Goal: Task Accomplishment & Management: Manage account settings

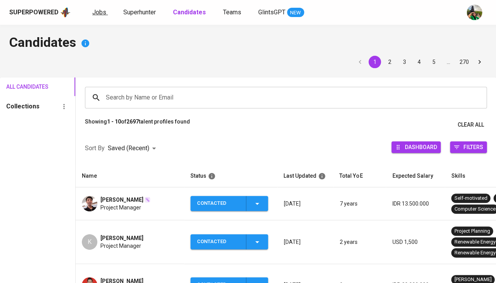
click at [96, 10] on span "Jobs" at bounding box center [99, 12] width 14 height 7
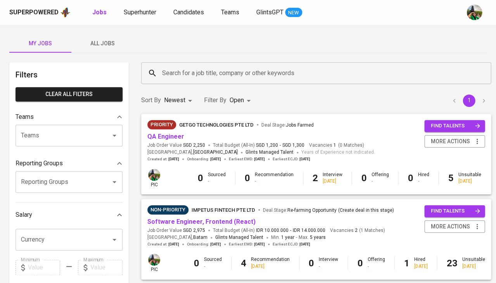
click at [100, 41] on span "All Jobs" at bounding box center [102, 44] width 53 height 10
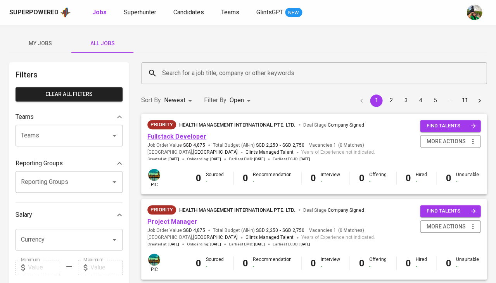
click at [191, 138] on link "Fullstack Developer" at bounding box center [176, 136] width 59 height 7
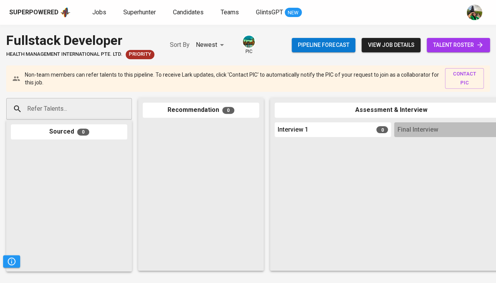
click at [461, 45] on span "talent roster" at bounding box center [457, 45] width 51 height 10
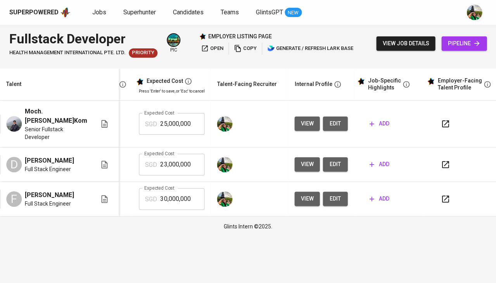
scroll to position [0, 173]
click at [103, 12] on span "Jobs" at bounding box center [99, 12] width 14 height 7
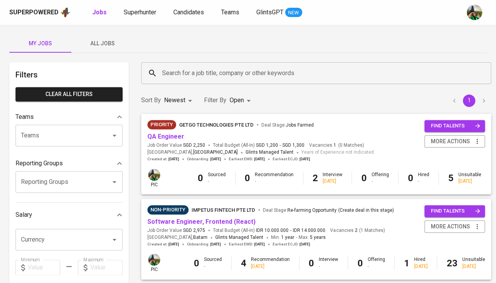
click at [107, 40] on span "All Jobs" at bounding box center [102, 44] width 53 height 10
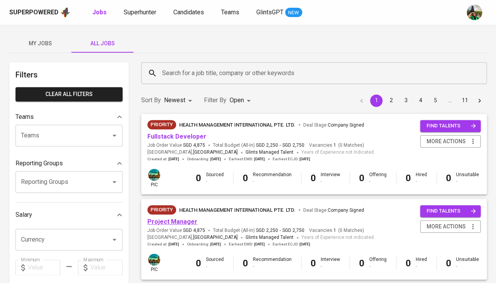
click at [182, 220] on link "Project Manager" at bounding box center [172, 221] width 50 height 7
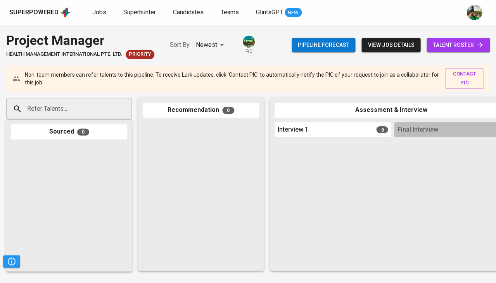
click at [451, 44] on span "talent roster" at bounding box center [457, 45] width 51 height 10
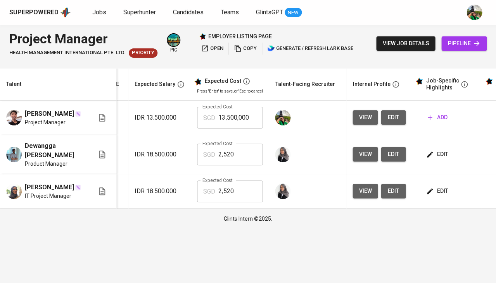
scroll to position [0, 114]
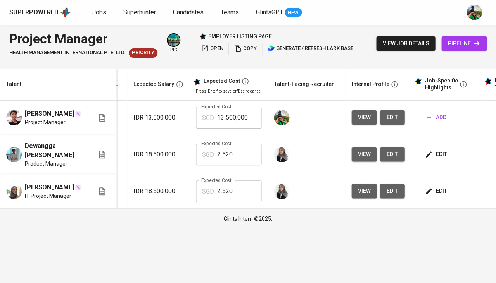
click at [436, 191] on span "edit" at bounding box center [436, 191] width 21 height 10
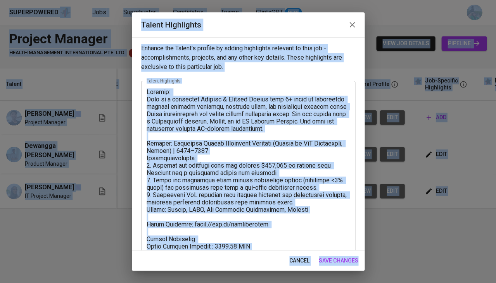
click at [294, 210] on textarea at bounding box center [247, 208] width 203 height 241
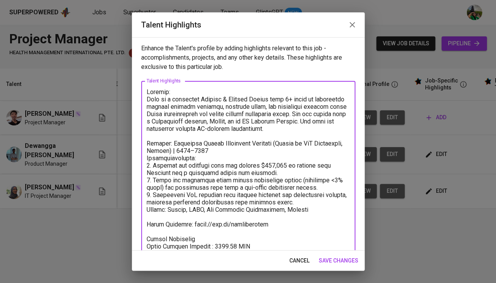
click at [299, 261] on span "cancel" at bounding box center [299, 261] width 20 height 10
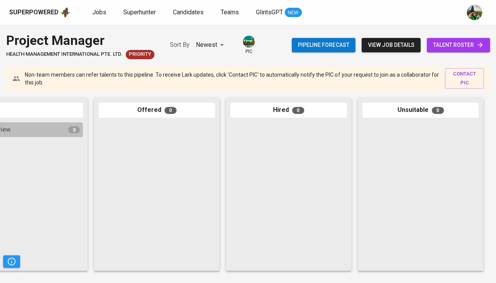
scroll to position [0, 427]
click at [451, 40] on span "talent roster" at bounding box center [457, 45] width 51 height 10
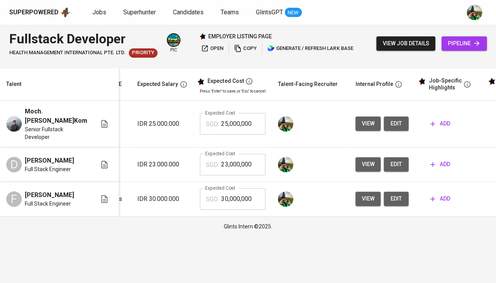
scroll to position [0, 168]
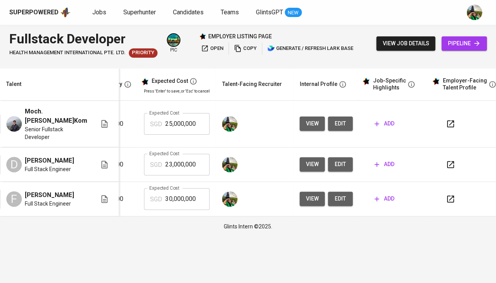
click at [385, 197] on span "add" at bounding box center [384, 199] width 20 height 10
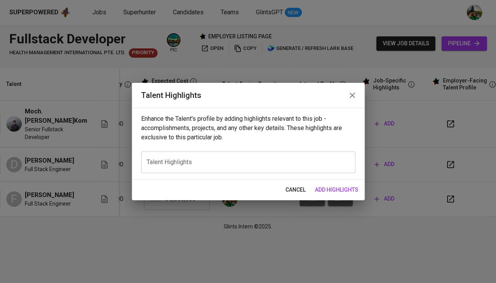
click at [223, 168] on div "x Talent Highlights" at bounding box center [248, 162] width 214 height 22
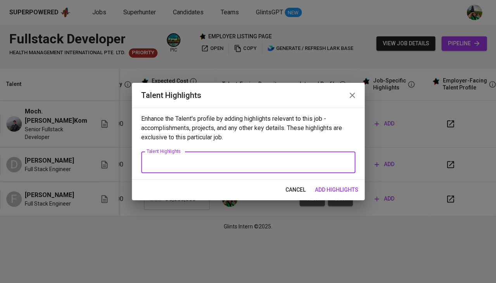
paste textarea "Loremip: Dolo si a consectet Adipisc & Elitsed Doeius temp 3+ incid ut laboreet…"
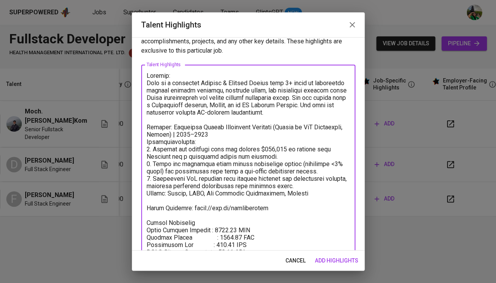
scroll to position [8, 0]
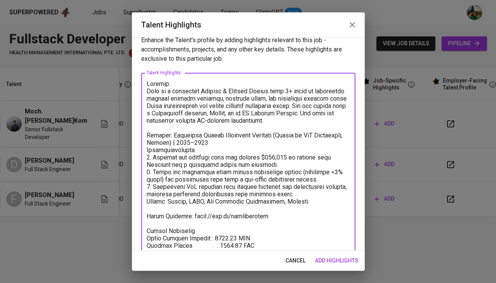
drag, startPoint x: 318, startPoint y: 200, endPoint x: 137, endPoint y: 91, distance: 210.8
click at [137, 91] on div "Enhance the Talent's profile by adding highlights relevant to this job - accomp…" at bounding box center [248, 143] width 232 height 213
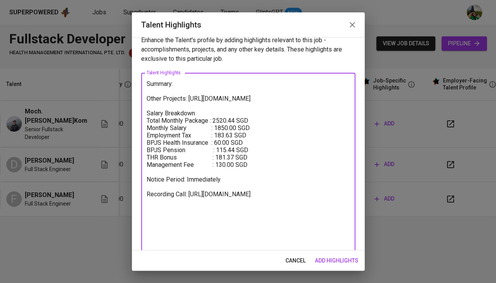
scroll to position [0, 0]
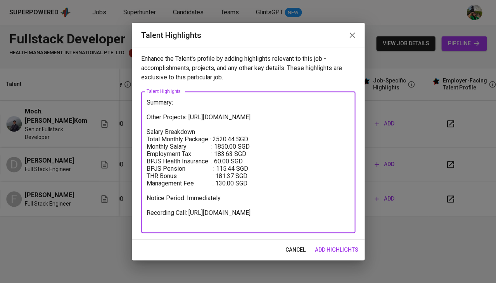
drag, startPoint x: 264, startPoint y: 115, endPoint x: 145, endPoint y: 118, distance: 119.4
click at [145, 118] on div "Summary: Other Projects: https://bit.ly/sbmportfolio Salary Breakdown Total Mon…" at bounding box center [248, 162] width 214 height 142
click at [168, 114] on textarea "Summary: Salary Breakdown Total Monthly Package : 2520.44 SGD Monthly Salary : …" at bounding box center [247, 162] width 203 height 127
click at [157, 106] on textarea "Summary: Salary Breakdown Total Monthly Package : 2520.44 SGD Monthly Salary : …" at bounding box center [247, 162] width 203 height 127
paste textarea "He is a Full-Stack Developer with 9+ years of experience, skilled in Node.js, E…"
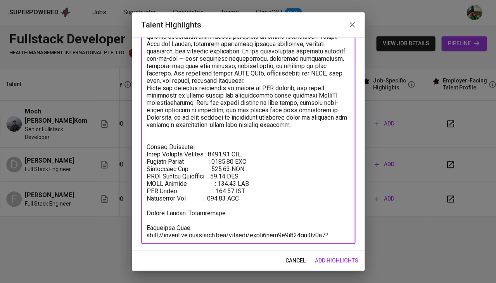
scroll to position [84, 0]
click at [203, 204] on textarea at bounding box center [247, 121] width 203 height 234
drag, startPoint x: 211, startPoint y: 233, endPoint x: 144, endPoint y: 224, distance: 68.1
click at [144, 224] on div "x Talent Highlights" at bounding box center [248, 121] width 214 height 248
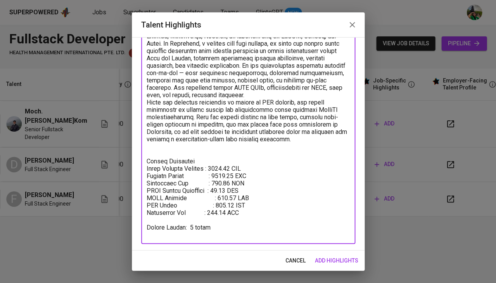
scroll to position [70, 0]
drag, startPoint x: 238, startPoint y: 169, endPoint x: 216, endPoint y: 168, distance: 22.1
click at [216, 168] on textarea at bounding box center [247, 128] width 203 height 219
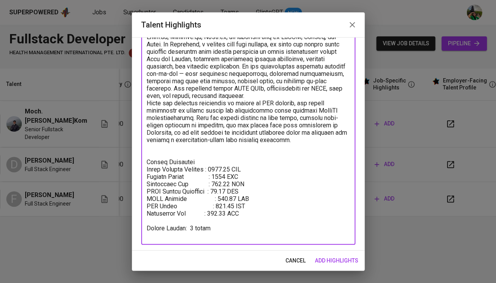
click at [221, 176] on textarea at bounding box center [247, 128] width 203 height 219
click at [224, 176] on textarea at bounding box center [247, 128] width 203 height 219
click at [225, 191] on textarea at bounding box center [247, 128] width 203 height 219
click at [225, 198] on textarea at bounding box center [247, 128] width 203 height 219
click at [225, 163] on textarea at bounding box center [247, 128] width 203 height 219
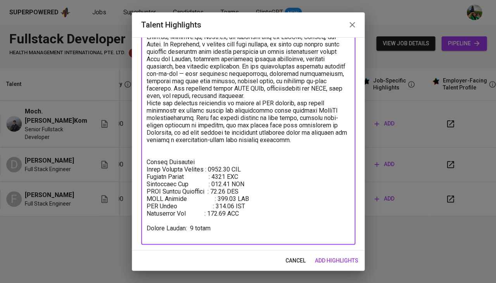
click at [225, 163] on textarea at bounding box center [247, 128] width 203 height 219
click at [206, 235] on textarea at bounding box center [247, 128] width 203 height 219
paste textarea "https://glints.sg.larksuite.com/minutes/obsgs8mg21492l99sb3y2292?from=from_copy…"
type textarea "Loremip: Do si a Cons-Adipi Elitseddo eius 0+ tempo in utlaboreet, dolorem al E…"
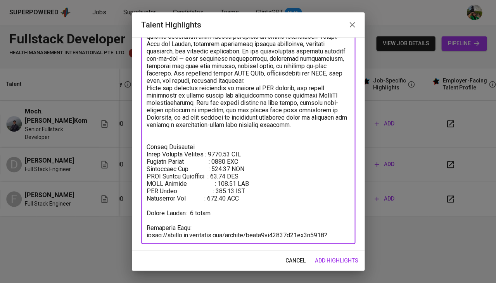
scroll to position [84, 0]
click at [338, 260] on span "add highlights" at bounding box center [336, 261] width 43 height 10
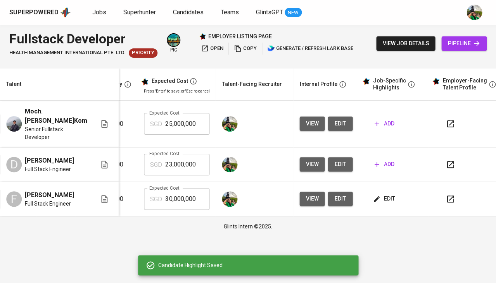
click at [186, 194] on input "30,000,000" at bounding box center [187, 199] width 44 height 22
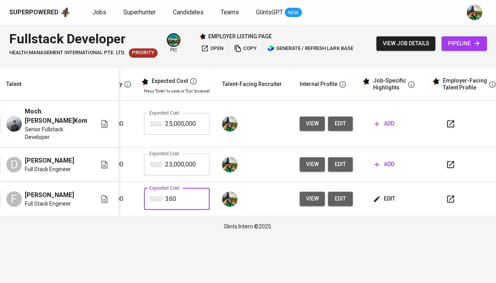
type input "3,602"
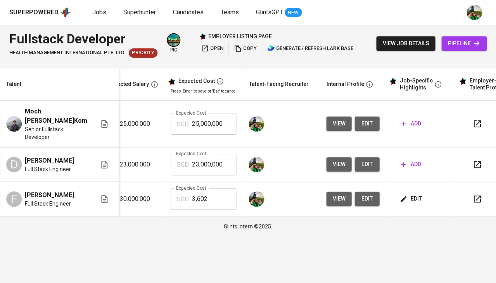
scroll to position [0, 141]
click at [403, 167] on span "add" at bounding box center [410, 165] width 20 height 10
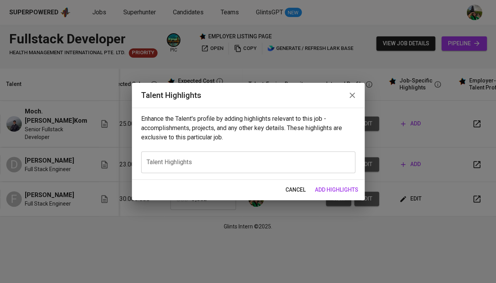
click at [295, 185] on span "cancel" at bounding box center [295, 190] width 20 height 10
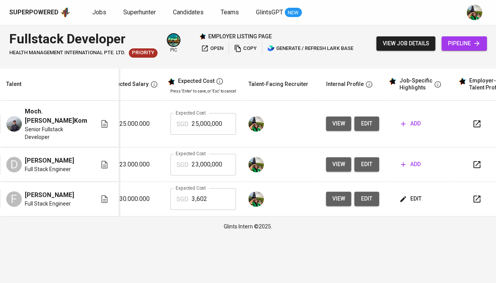
click at [406, 199] on span "edit" at bounding box center [410, 199] width 21 height 10
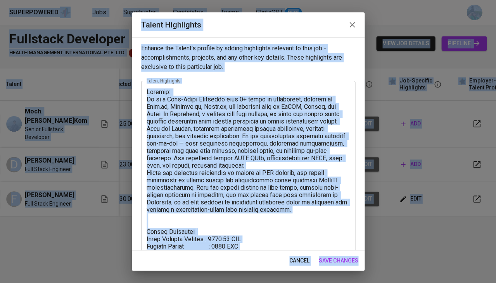
click at [256, 198] on textarea at bounding box center [247, 205] width 203 height 234
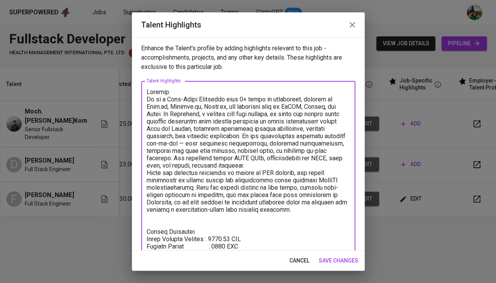
click at [294, 262] on span "cancel" at bounding box center [299, 261] width 20 height 10
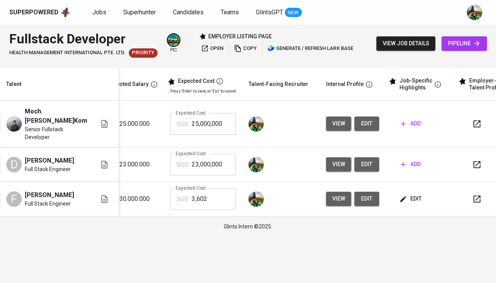
click at [406, 166] on span "add" at bounding box center [410, 165] width 20 height 10
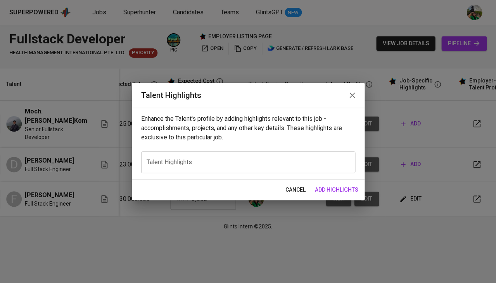
click at [266, 159] on textarea at bounding box center [247, 162] width 203 height 7
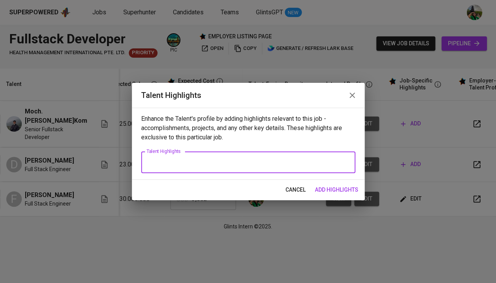
paste textarea "Loremip: Do si a Cons-Adipi Elitseddo eius 0+ tempo in utlaboreet, dolorem al E…"
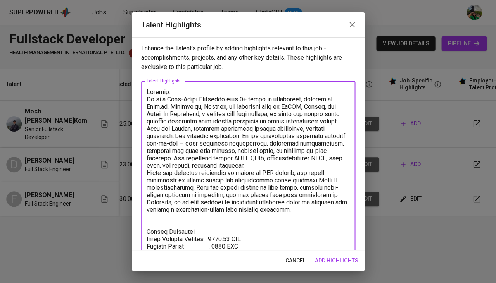
scroll to position [0, 0]
drag, startPoint x: 282, startPoint y: 208, endPoint x: 138, endPoint y: 101, distance: 179.1
click at [138, 101] on div "Enhance the Talent's profile by adding highlights relevant to this job - accomp…" at bounding box center [248, 143] width 232 height 213
paste textarea "With over 9 years of experience as a Full Stack Engineer, he has built and scal…"
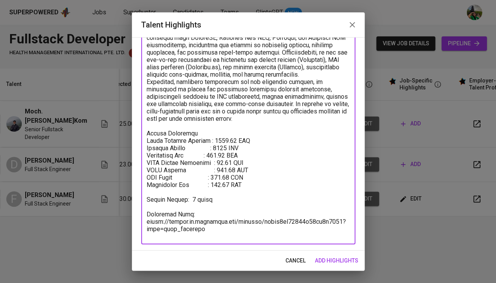
scroll to position [106, 0]
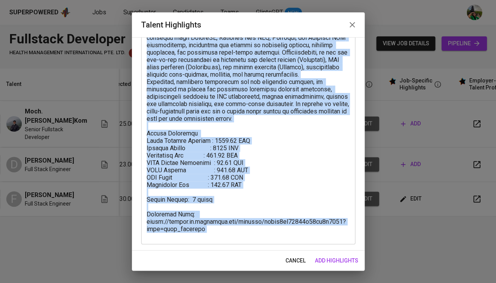
drag, startPoint x: 188, startPoint y: 229, endPoint x: 143, endPoint y: 228, distance: 45.7
click at [143, 228] on div "x Talent Highlights" at bounding box center [248, 109] width 214 height 269
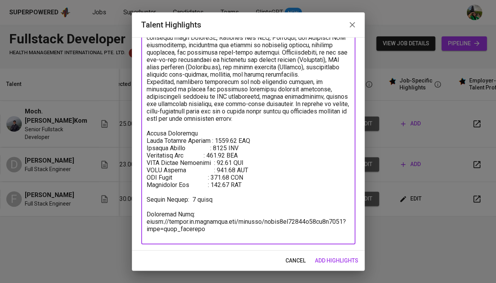
click at [154, 227] on textarea at bounding box center [247, 110] width 203 height 255
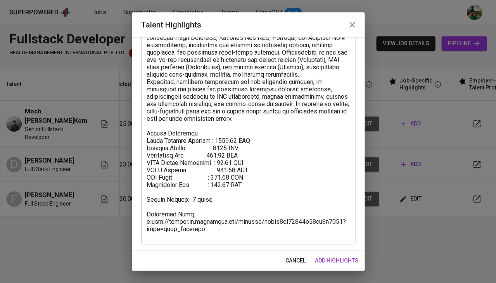
drag, startPoint x: 145, startPoint y: 226, endPoint x: 200, endPoint y: 232, distance: 55.8
click at [200, 232] on div "x Talent Highlights" at bounding box center [248, 109] width 214 height 269
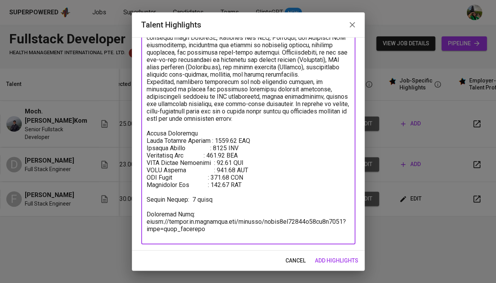
drag, startPoint x: 204, startPoint y: 233, endPoint x: 142, endPoint y: 227, distance: 62.3
click at [142, 227] on div "x Talent Highlights" at bounding box center [248, 109] width 214 height 269
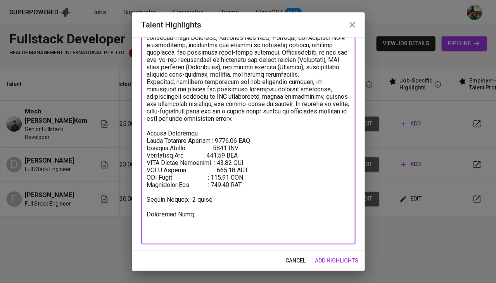
scroll to position [91, 0]
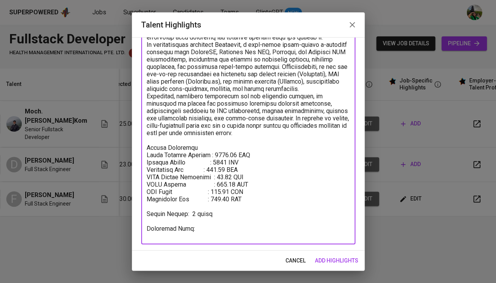
paste textarea "https://glints.sg.larksuite.com/minutes/obsgs93vg6i241k33943p8km"
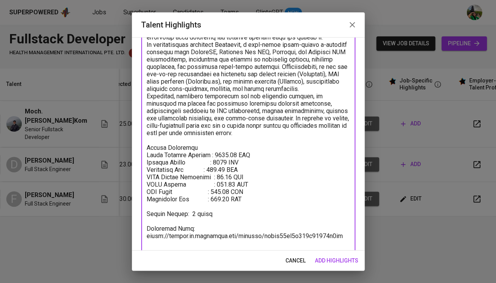
click at [222, 172] on textarea at bounding box center [247, 121] width 203 height 248
click at [224, 175] on textarea at bounding box center [247, 121] width 203 height 248
click at [224, 191] on textarea at bounding box center [247, 121] width 203 height 248
click at [225, 198] on textarea at bounding box center [247, 121] width 203 height 248
click at [222, 163] on textarea at bounding box center [247, 121] width 203 height 248
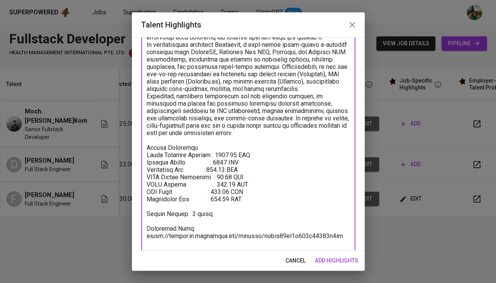
click at [222, 163] on textarea at bounding box center [247, 121] width 203 height 248
type textarea "Summary: With over 9 years of experience as a Full Stack Engineer, he has built…"
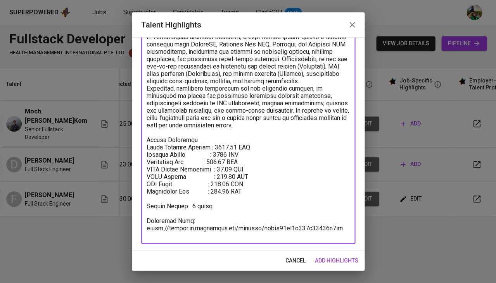
scroll to position [99, 0]
click at [337, 261] on span "add highlights" at bounding box center [336, 261] width 43 height 10
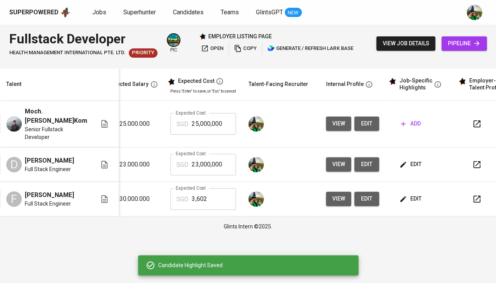
click at [218, 165] on input "23,000,000" at bounding box center [213, 165] width 44 height 22
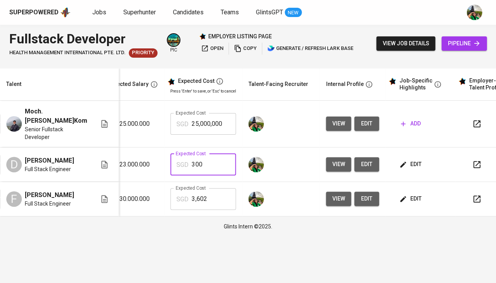
type input "3,001"
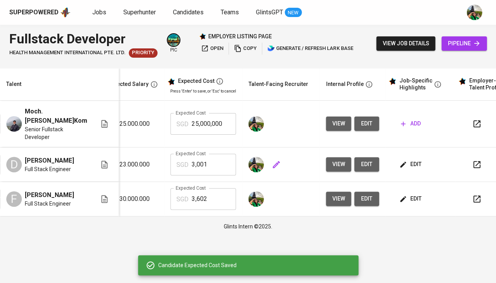
scroll to position [0, 0]
click at [401, 165] on span "edit" at bounding box center [410, 165] width 21 height 10
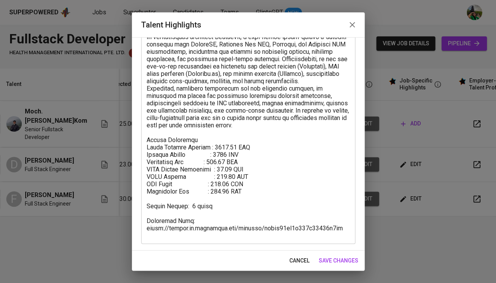
scroll to position [99, 0]
click at [235, 202] on textarea at bounding box center [247, 114] width 203 height 248
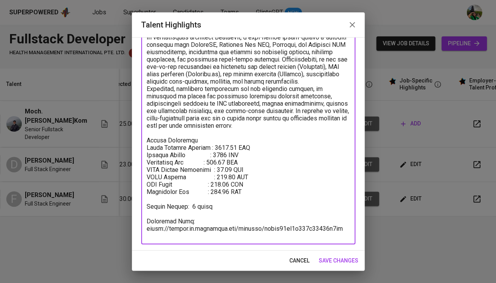
click at [304, 261] on span "cancel" at bounding box center [299, 261] width 20 height 10
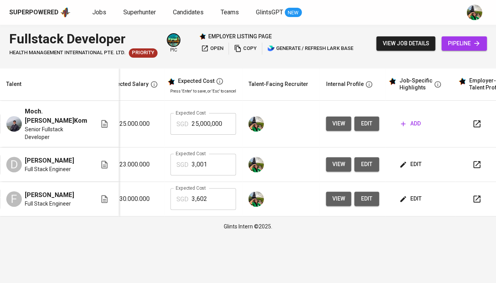
click at [406, 127] on span "add" at bounding box center [410, 124] width 20 height 10
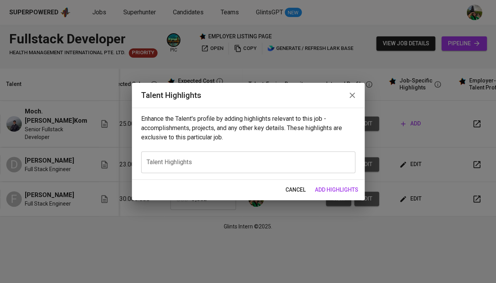
click at [268, 160] on textarea at bounding box center [247, 162] width 203 height 7
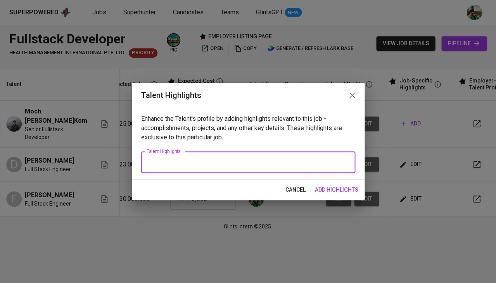
paste textarea "Summary: With over 9 years of experience as a Full Stack Engineer, he has built…"
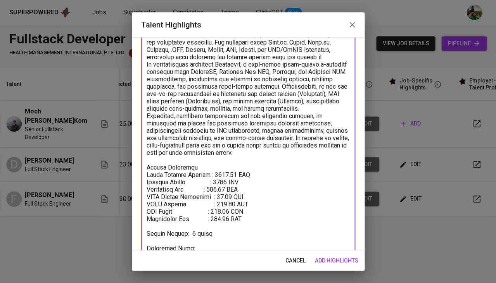
scroll to position [54, 0]
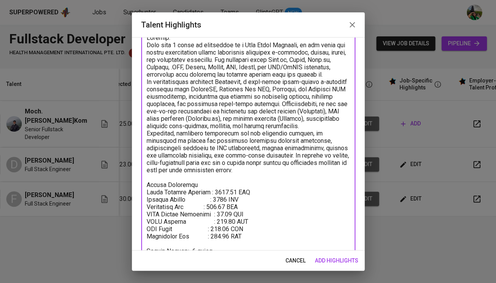
drag, startPoint x: 283, startPoint y: 177, endPoint x: 145, endPoint y: 44, distance: 191.2
click at [145, 44] on div "x Talent Highlights" at bounding box center [248, 158] width 214 height 262
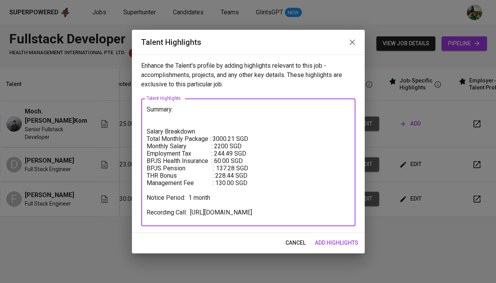
scroll to position [0, 0]
paste textarea "He is a Full-Stack Developer with 9+ years of experience, skilled in Node.js, E…"
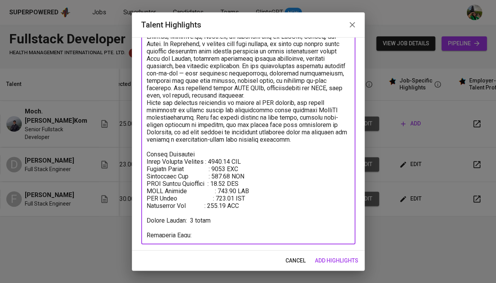
scroll to position [70, 0]
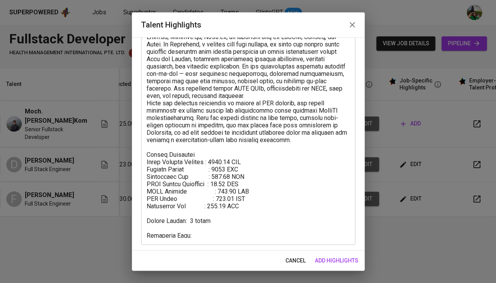
drag, startPoint x: 344, startPoint y: 237, endPoint x: 147, endPoint y: 234, distance: 196.8
click at [145, 234] on div "x Talent Highlights" at bounding box center [248, 128] width 214 height 234
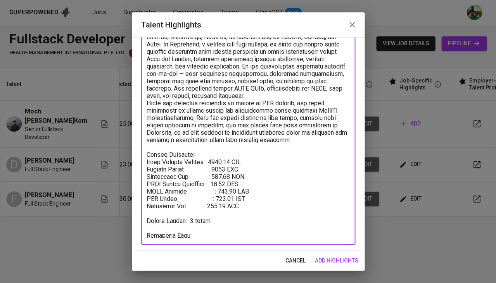
drag, startPoint x: 147, startPoint y: 234, endPoint x: 348, endPoint y: 235, distance: 200.7
click at [348, 235] on textarea at bounding box center [247, 128] width 203 height 219
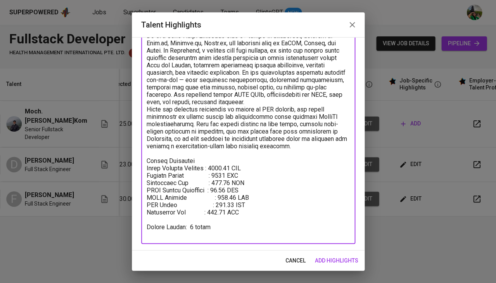
scroll to position [63, 0]
paste textarea "https://glints.sg.larksuite.com/minutes/obsgs8mg21492l99sb3y2292?from=list_page"
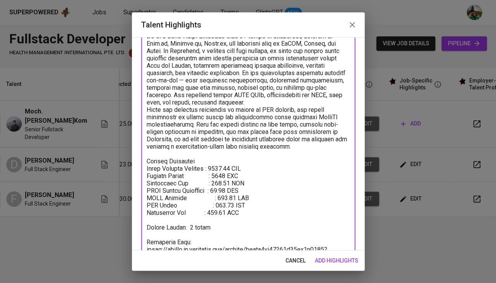
scroll to position [64, 0]
type textarea "Loremip: Do si a Cons-Adipi Elitseddo eius 0+ tempo in utlaboreet, dolorem al E…"
click at [334, 262] on span "add highlights" at bounding box center [336, 261] width 43 height 10
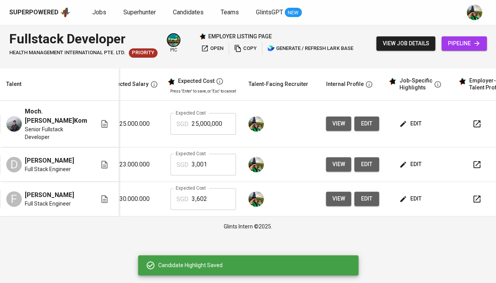
click at [209, 117] on input "25,000,000" at bounding box center [213, 124] width 44 height 22
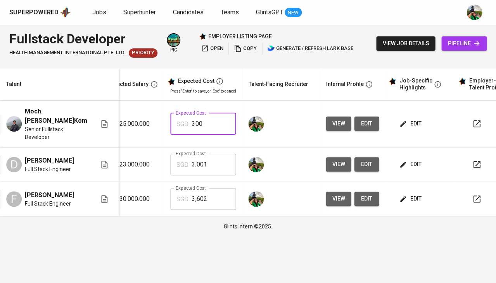
type input "3,001"
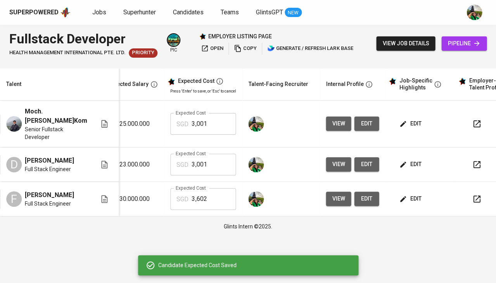
click at [405, 199] on span "edit" at bounding box center [410, 199] width 21 height 10
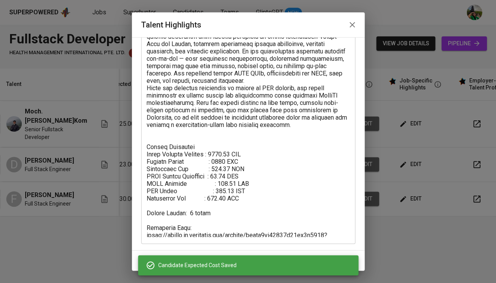
scroll to position [84, 0]
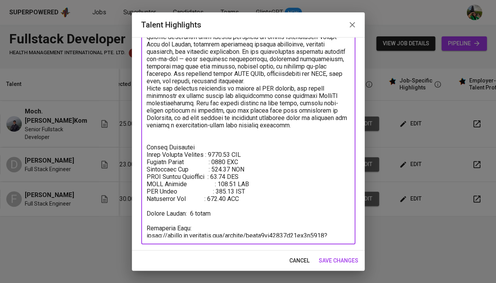
drag, startPoint x: 210, startPoint y: 233, endPoint x: 141, endPoint y: 227, distance: 69.6
click at [141, 227] on div "x Talent Highlights" at bounding box center [248, 121] width 214 height 248
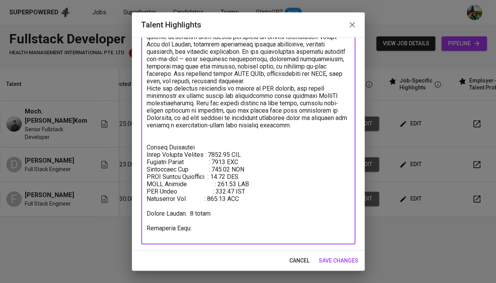
scroll to position [70, 0]
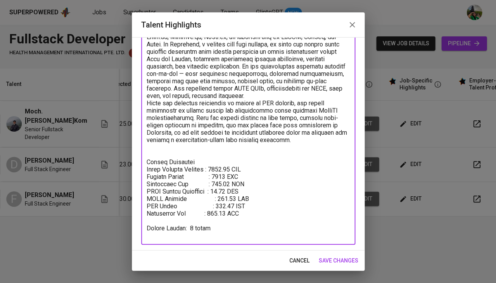
paste textarea "https://glints.sg.larksuite.com/minutes/obsgs731z4afdlj8z39pk9q9"
type textarea "Loremip: Do si a Cons-Adipi Elitseddo eius 0+ tempo in utlaboreet, dolorem al E…"
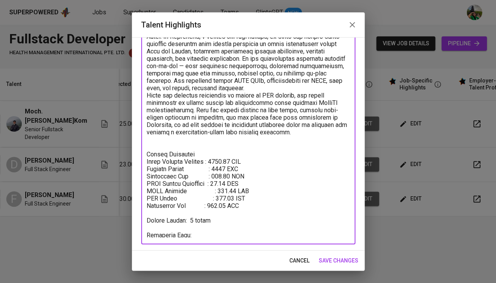
scroll to position [77, 0]
click at [344, 261] on span "save changes" at bounding box center [338, 261] width 40 height 10
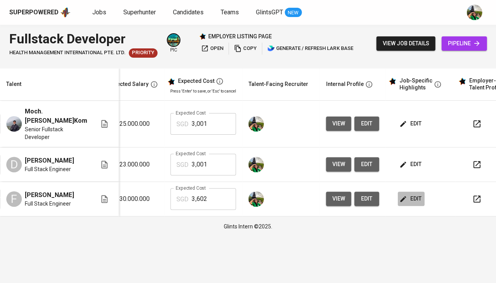
click at [411, 198] on span "edit" at bounding box center [410, 199] width 21 height 10
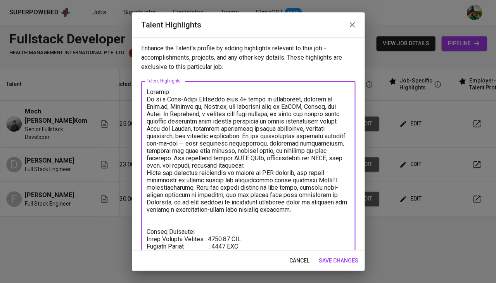
drag, startPoint x: 277, startPoint y: 205, endPoint x: 143, endPoint y: 100, distance: 170.0
click at [143, 100] on div "x Talent Highlights" at bounding box center [248, 201] width 214 height 241
paste textarea "Frendy Lee is an experienced Full Stack Software Engineer with over 12 years of…"
type textarea "Summary: Frendy Lee is an experienced Full Stack Software Engineer with over 12…"
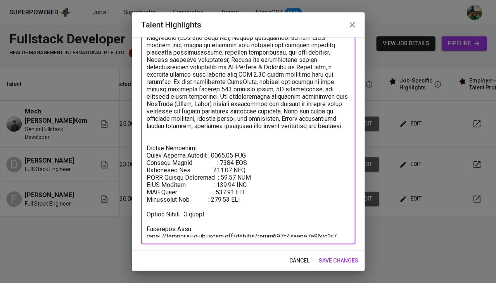
scroll to position [106, 0]
click at [331, 255] on button "save changes" at bounding box center [338, 261] width 46 height 14
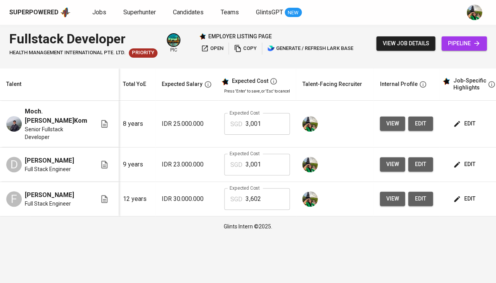
scroll to position [0, 150]
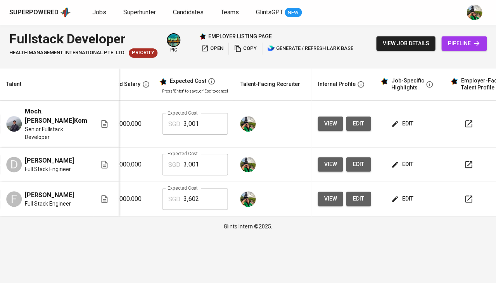
click at [354, 204] on button "edit" at bounding box center [358, 199] width 25 height 14
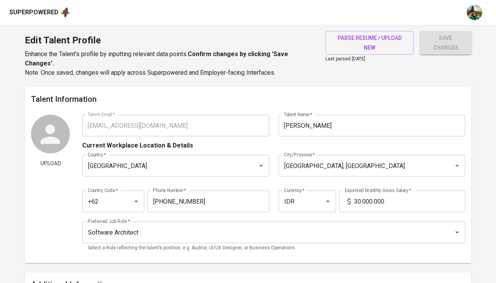
click at [355, 201] on input "30.000.000" at bounding box center [408, 202] width 111 height 22
click at [355, 201] on input "0000000" at bounding box center [408, 202] width 111 height 22
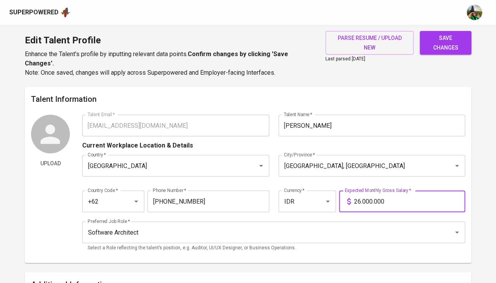
type input "26.000.000"
click at [438, 43] on span "save changes" at bounding box center [444, 42] width 39 height 19
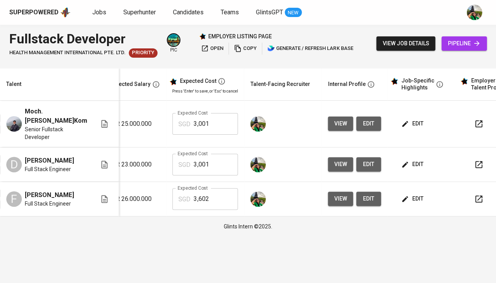
scroll to position [0, 141]
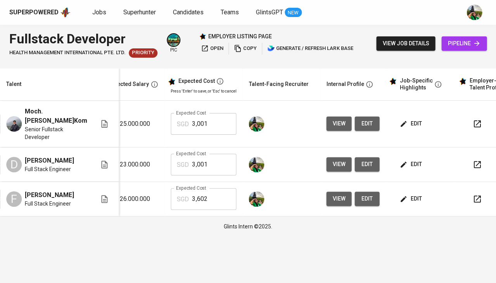
click at [404, 163] on span "edit" at bounding box center [411, 165] width 21 height 10
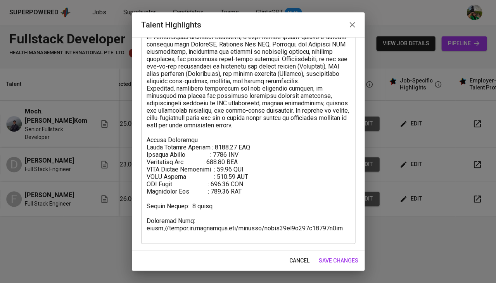
scroll to position [99, 0]
click at [222, 163] on textarea at bounding box center [247, 114] width 203 height 248
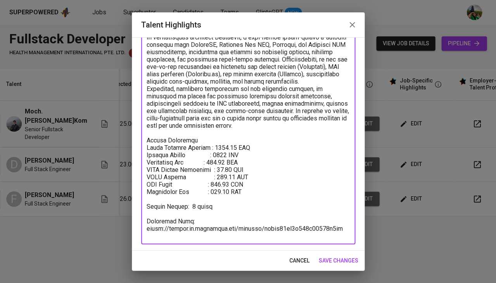
click at [225, 165] on textarea at bounding box center [247, 114] width 203 height 248
click at [225, 182] on textarea at bounding box center [247, 114] width 203 height 248
click at [234, 183] on textarea at bounding box center [247, 114] width 203 height 248
click at [226, 190] on textarea at bounding box center [247, 114] width 203 height 248
click at [228, 154] on textarea at bounding box center [247, 114] width 203 height 248
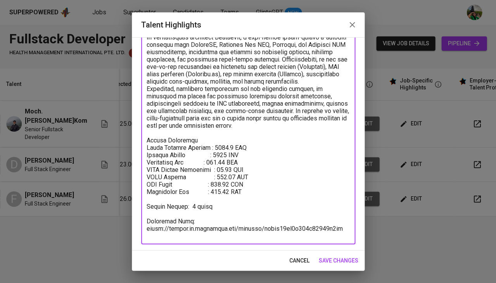
type textarea "Summary: With over 9 years of experience as a Full Stack Engineer, he has built…"
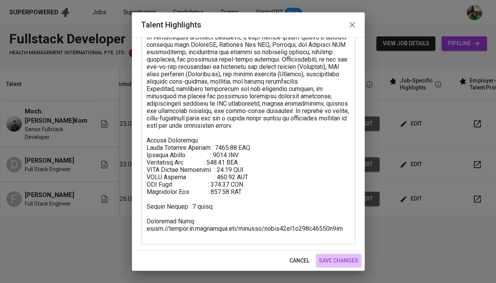
click at [340, 260] on span "save changes" at bounding box center [338, 261] width 40 height 10
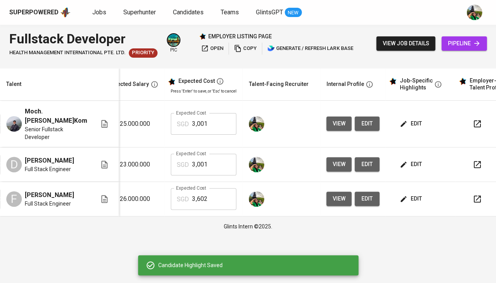
click at [204, 161] on input "3,001" at bounding box center [214, 165] width 44 height 22
type input "3"
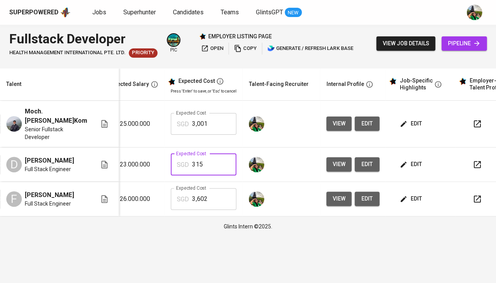
type input "3,151"
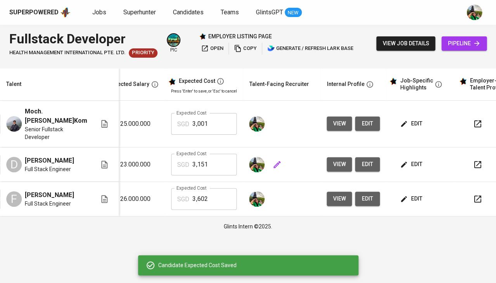
scroll to position [0, 139]
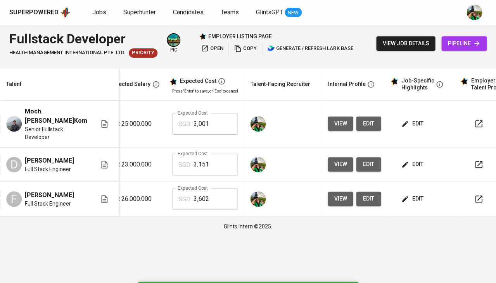
click at [411, 123] on span "edit" at bounding box center [412, 124] width 21 height 10
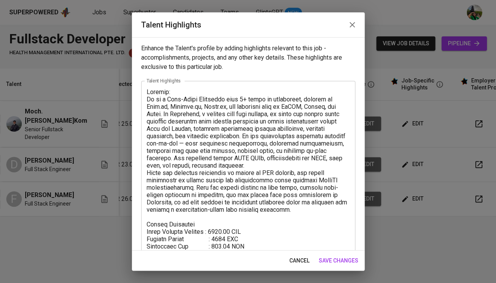
scroll to position [54, 0]
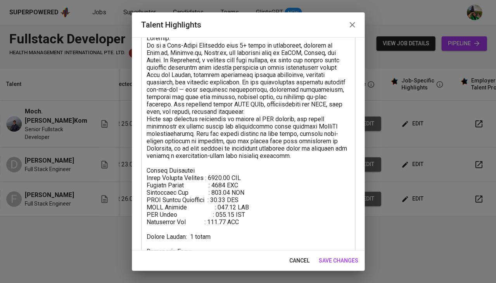
click at [219, 179] on textarea at bounding box center [247, 147] width 203 height 227
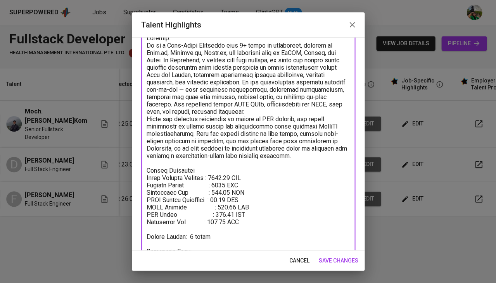
click at [227, 186] on textarea at bounding box center [247, 147] width 203 height 227
click at [224, 186] on textarea at bounding box center [247, 147] width 203 height 227
click at [231, 200] on textarea at bounding box center [247, 147] width 203 height 227
click at [227, 208] on textarea at bounding box center [247, 147] width 203 height 227
click at [226, 168] on textarea at bounding box center [247, 147] width 203 height 227
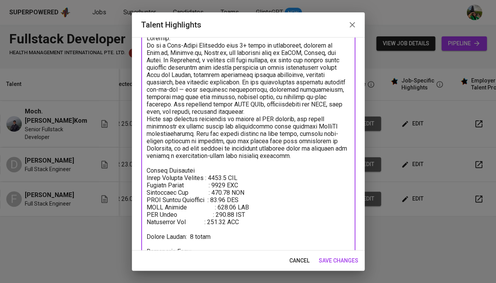
type textarea "Loremip: Do si a Cons-Adipi Elitseddo eius 0+ tempo in utlaboreet, dolorem al E…"
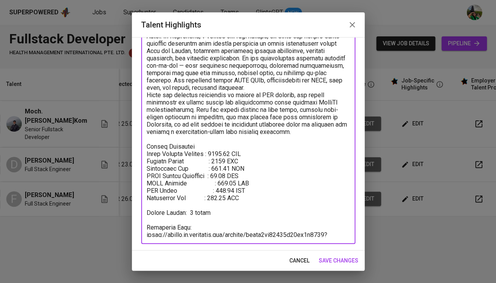
scroll to position [77, 0]
click at [336, 261] on span "save changes" at bounding box center [338, 261] width 40 height 10
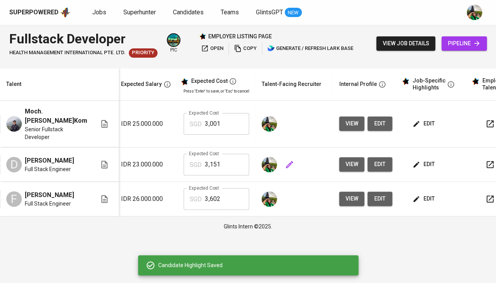
scroll to position [0, 128]
click at [416, 125] on span "edit" at bounding box center [423, 124] width 21 height 10
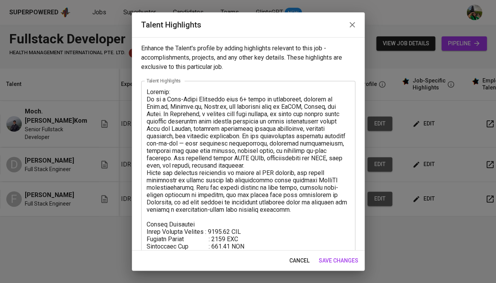
click at [299, 263] on span "cancel" at bounding box center [299, 261] width 20 height 10
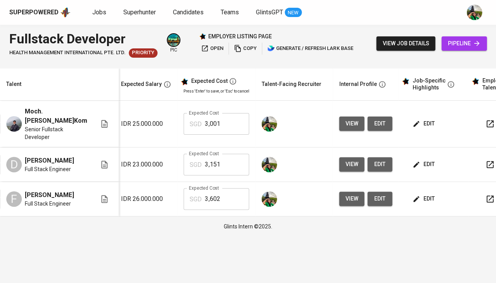
click at [217, 124] on input "3,001" at bounding box center [227, 124] width 44 height 22
type input "3,451"
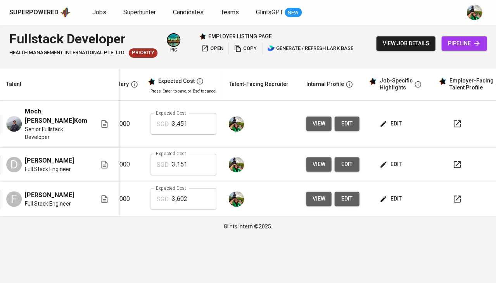
scroll to position [0, 172]
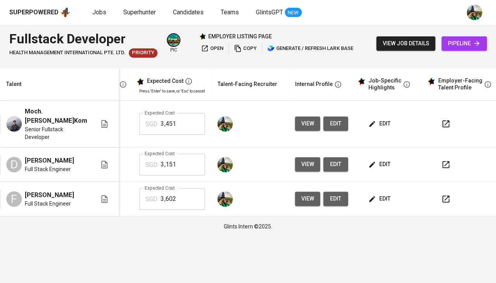
click at [302, 199] on span "view" at bounding box center [307, 199] width 13 height 10
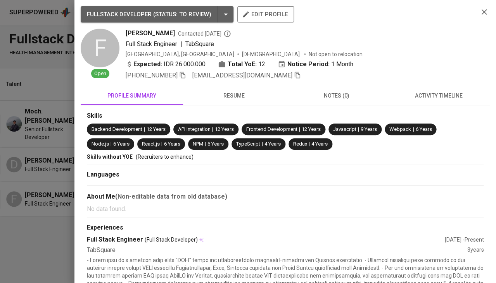
click at [222, 92] on span "resume" at bounding box center [234, 96] width 93 height 10
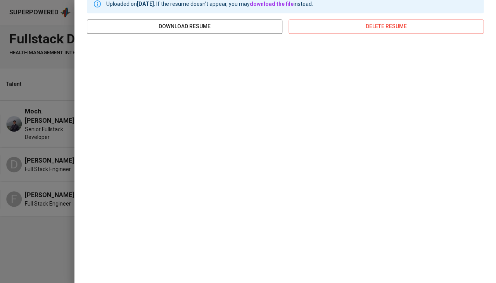
scroll to position [117, 0]
click at [34, 190] on div at bounding box center [248, 141] width 496 height 283
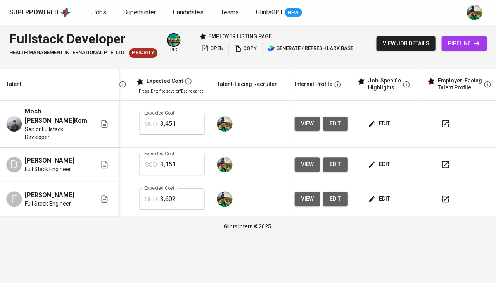
scroll to position [0, 173]
click at [330, 163] on span "edit" at bounding box center [335, 165] width 12 height 10
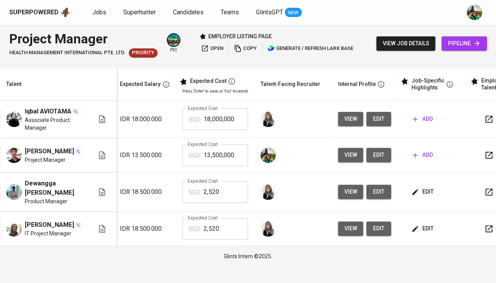
scroll to position [0, 127]
click at [379, 155] on span "edit" at bounding box center [378, 155] width 12 height 10
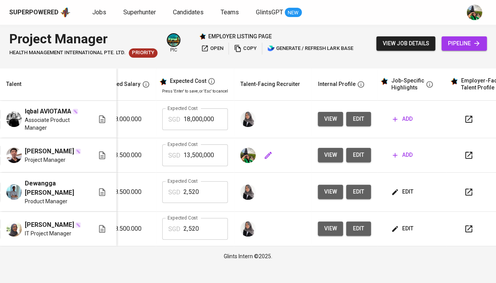
scroll to position [0, 168]
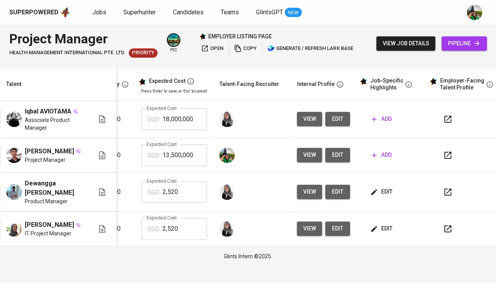
click at [380, 225] on span "edit" at bounding box center [381, 229] width 21 height 10
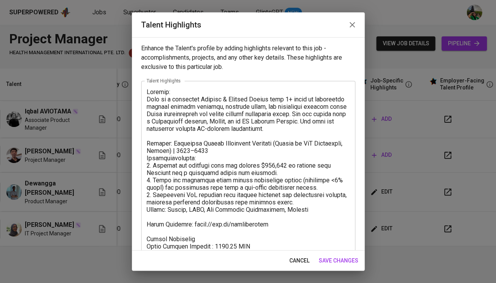
click at [266, 183] on textarea at bounding box center [247, 208] width 203 height 241
click at [301, 264] on span "cancel" at bounding box center [299, 261] width 20 height 10
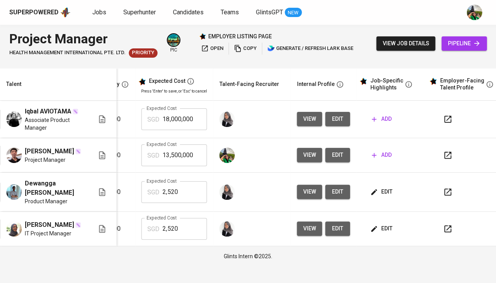
click at [377, 155] on span "add" at bounding box center [381, 155] width 20 height 10
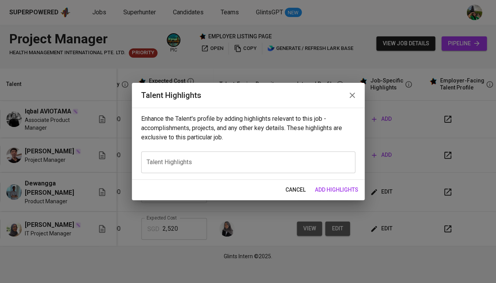
click at [243, 169] on div "x Talent Highlights" at bounding box center [248, 162] width 214 height 22
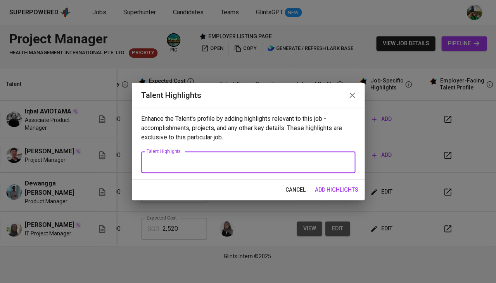
paste textarea "Loremip: Dolo si a consectet Adipisc & Elitsed Doeius temp 6+ incid ut laboreet…"
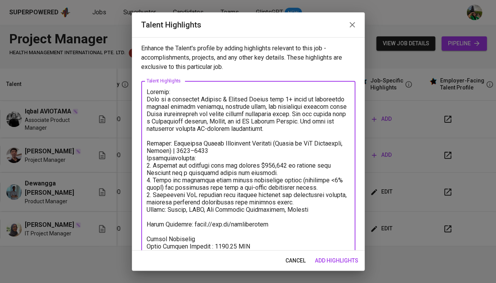
scroll to position [91, 0]
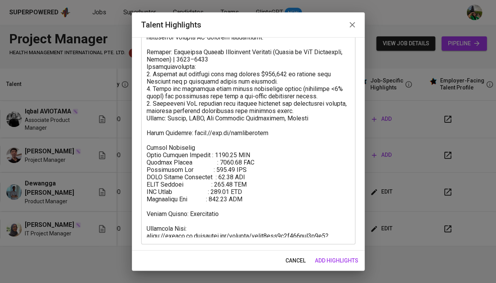
drag, startPoint x: 212, startPoint y: 239, endPoint x: 146, endPoint y: 227, distance: 67.0
click at [145, 227] on div "x Talent Highlights" at bounding box center [248, 117] width 214 height 255
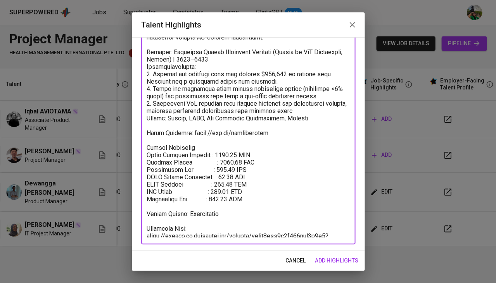
click at [157, 227] on textarea at bounding box center [247, 117] width 203 height 241
drag, startPoint x: 206, startPoint y: 234, endPoint x: 148, endPoint y: 227, distance: 58.9
click at [148, 227] on textarea at bounding box center [247, 117] width 203 height 241
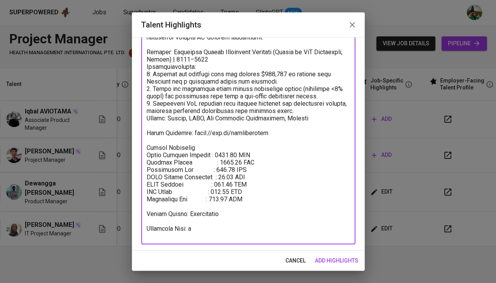
scroll to position [77, 0]
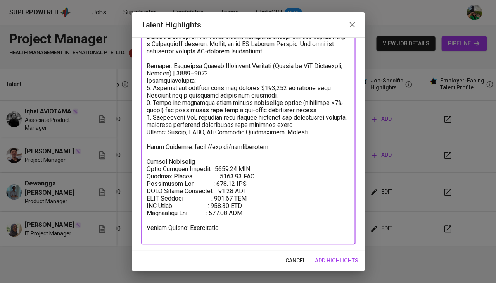
paste textarea "https://glints.sg.larksuite.com/minutes/obsgv2iw3h8q55tj431527nx?from=from_copy…"
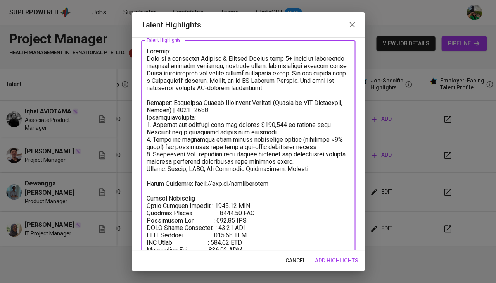
scroll to position [36, 0]
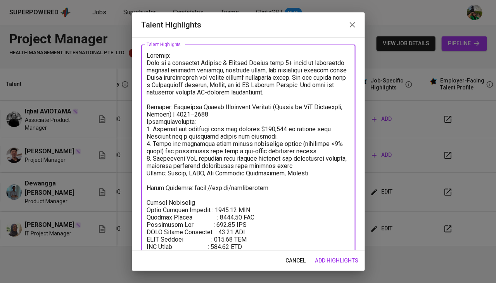
drag, startPoint x: 273, startPoint y: 163, endPoint x: 146, endPoint y: 58, distance: 164.2
click at [146, 58] on textarea at bounding box center [247, 172] width 203 height 241
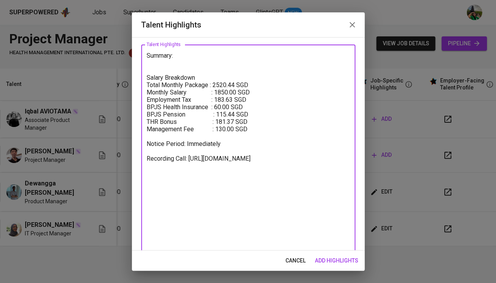
scroll to position [0, 0]
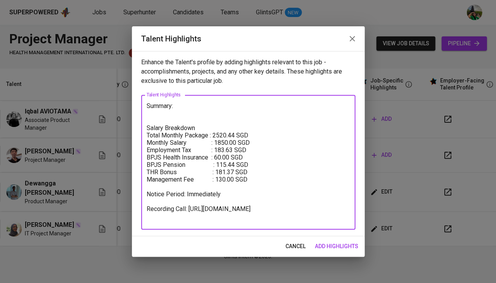
paste textarea "Erik is a results-driven Project Manager and Certified Scrum Master with over 5…"
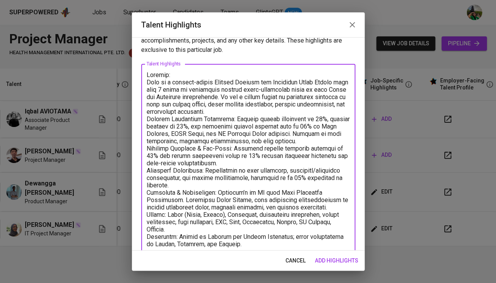
scroll to position [21, 0]
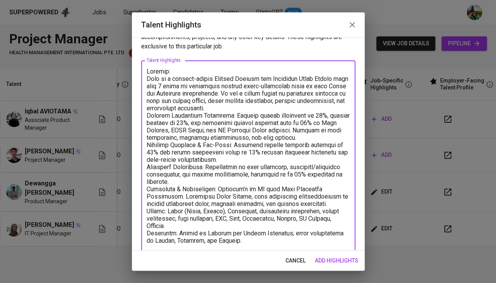
click at [148, 112] on textarea at bounding box center [247, 206] width 203 height 276
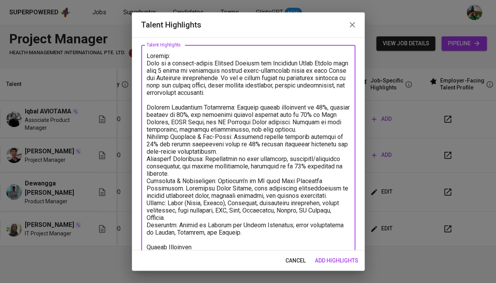
scroll to position [36, 0]
click at [145, 175] on div "x Talent Highlights" at bounding box center [248, 194] width 214 height 298
click at [148, 176] on textarea at bounding box center [247, 193] width 203 height 283
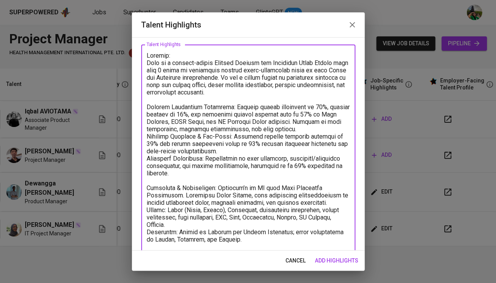
click at [146, 155] on textarea at bounding box center [247, 197] width 203 height 290
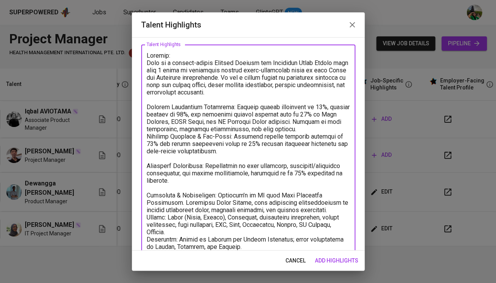
click at [145, 129] on div "x Talent Highlights" at bounding box center [248, 200] width 214 height 311
click at [147, 132] on textarea at bounding box center [247, 200] width 203 height 297
drag, startPoint x: 147, startPoint y: 132, endPoint x: 254, endPoint y: 146, distance: 107.8
click at [254, 146] on textarea at bounding box center [247, 200] width 203 height 297
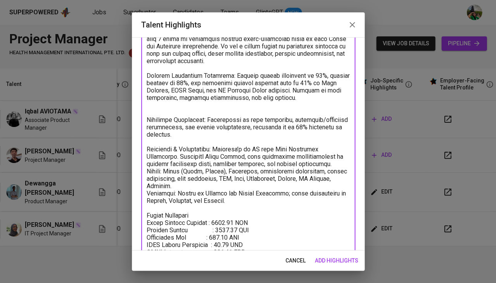
scroll to position [78, 0]
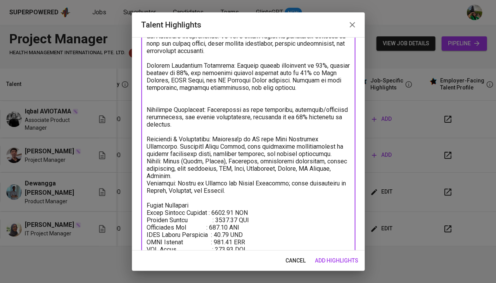
click at [146, 155] on textarea at bounding box center [247, 151] width 203 height 283
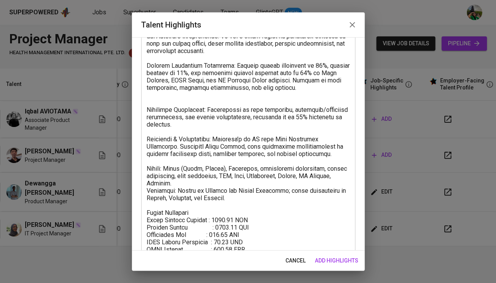
click at [145, 181] on div "x Talent Highlights" at bounding box center [248, 155] width 214 height 305
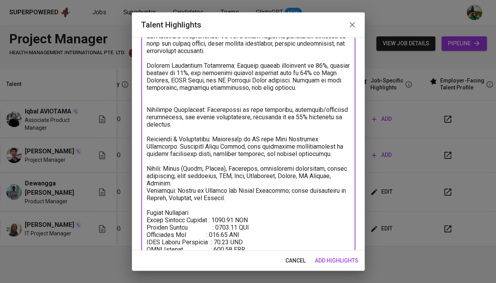
click at [148, 185] on textarea at bounding box center [247, 155] width 203 height 290
type textarea "Summary: Erik is a results-driven Project Manager and Certified Scrum Master wi…"
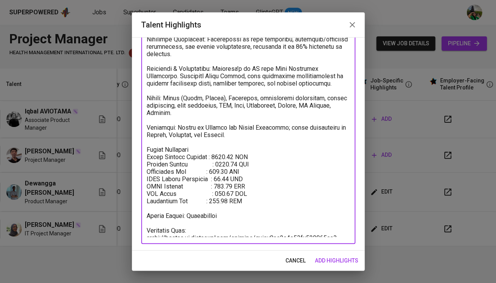
scroll to position [148, 0]
click at [331, 267] on button "add highlights" at bounding box center [336, 261] width 50 height 14
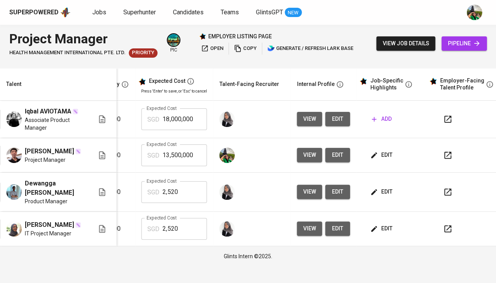
click at [181, 154] on input "13,500,000" at bounding box center [184, 156] width 44 height 22
type input "2,520"
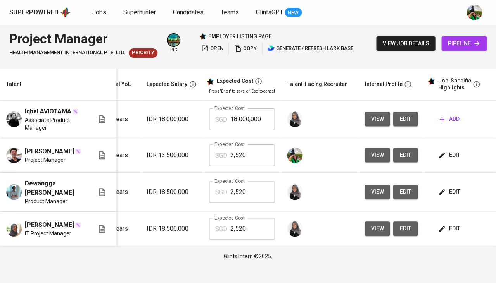
scroll to position [0, 121]
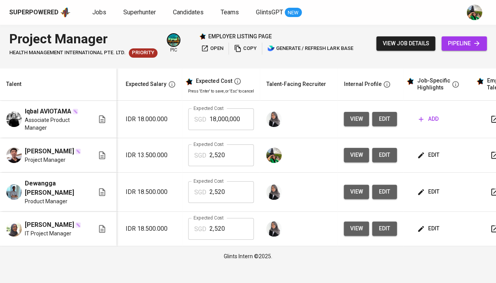
click at [429, 155] on span "edit" at bounding box center [428, 155] width 21 height 10
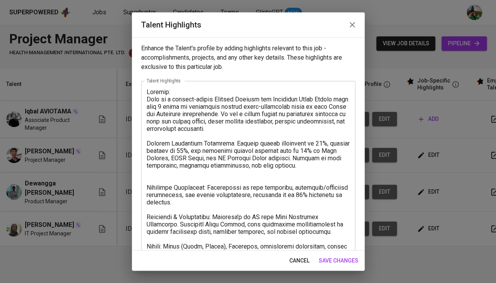
click at [161, 105] on textarea at bounding box center [247, 236] width 203 height 297
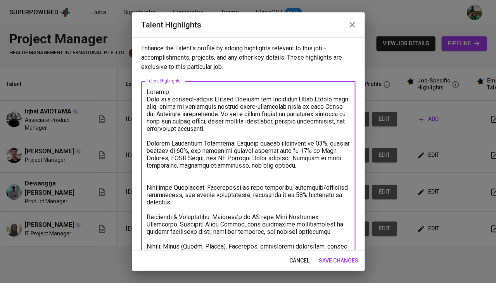
type textarea "Summary: Erik is a results-driven Project Manager and Certified Scrum Master wi…"
click at [330, 263] on span "save changes" at bounding box center [338, 261] width 40 height 10
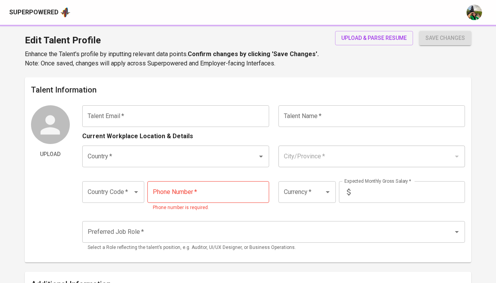
type input "[EMAIL_ADDRESS][DOMAIN_NAME]"
type input "[PERSON_NAME]"
type input "[GEOGRAPHIC_DATA]"
type input "[GEOGRAPHIC_DATA], [GEOGRAPHIC_DATA]"
type input "+62"
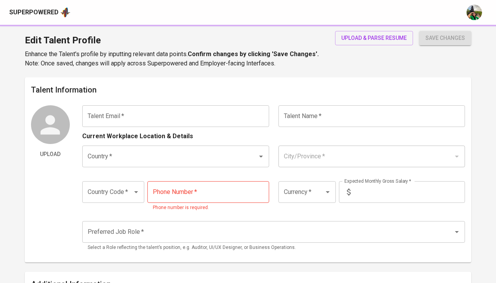
type input "[PHONE_NUMBER]"
type input "IDR"
radio input "true"
type input "7"
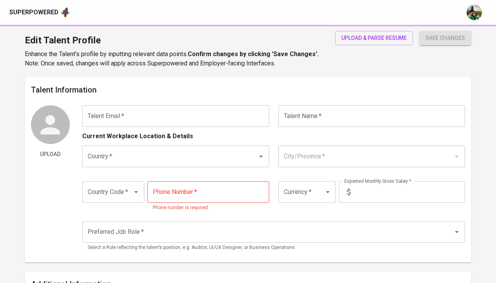
type input "Immediately Available"
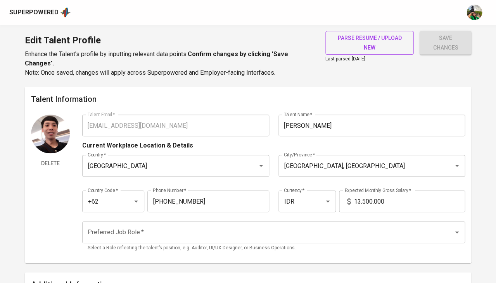
click at [392, 43] on span "parse resume / upload new" at bounding box center [369, 42] width 76 height 19
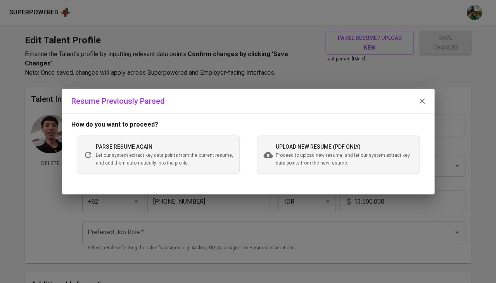
click at [275, 161] on span "Proceed to upload new resume, and let our system extract key data points from t…" at bounding box center [343, 159] width 137 height 15
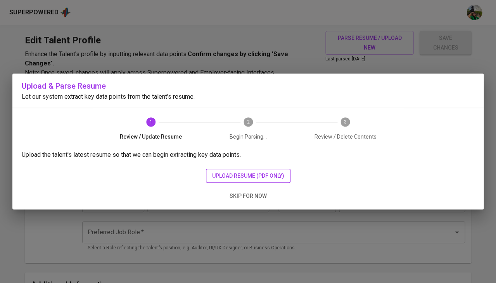
click at [235, 171] on span "upload resume (pdf only)" at bounding box center [248, 176] width 72 height 10
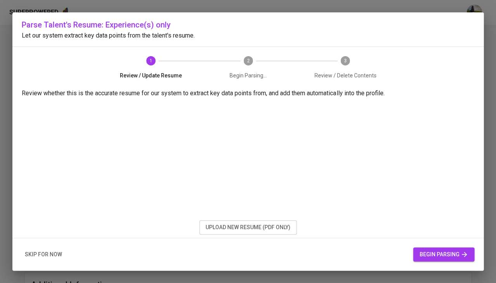
click at [425, 252] on span "begin parsing" at bounding box center [443, 255] width 49 height 10
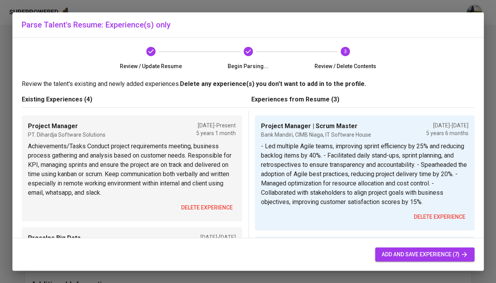
click at [389, 257] on span "add and save experience (7)" at bounding box center [424, 255] width 87 height 10
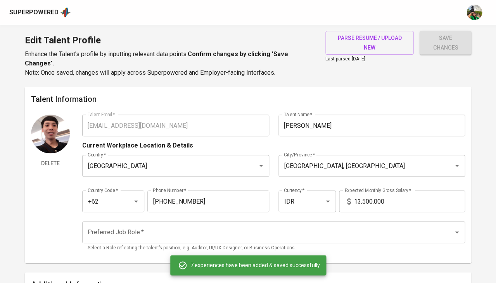
type input "Project Manager | Scrum Master"
type input "Bank Mandiri, CIMB Niaga, IT Software House"
type input "08/01/2019"
type input "02/01/2025"
type textarea "- Led multiple Agile teams, improving sprint efficiency by 25% and reducing bac…"
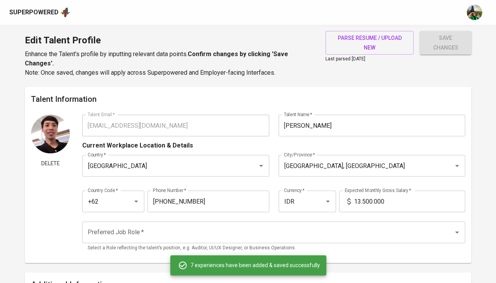
type input "Presales Big Data"
type input "PT. Central Data Technology"
type input "11/01/2019"
type input "03/01/2020"
type textarea "Achievements/Tasks Provide pricing and sizing for the product services unit. Ma…"
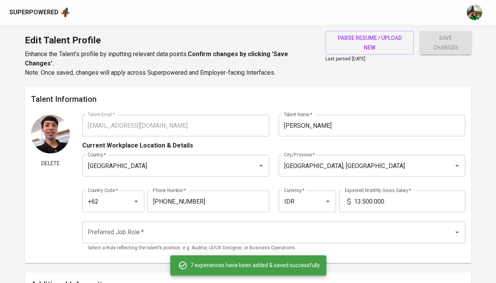
type input "Data Analyst"
type input "PT. Artha Data Solutions"
type input "09/01/2018"
type input "12/01/2019"
type textarea "Achievements/Tasks Working experience of Talend Big Data Platform, Talend Metad…"
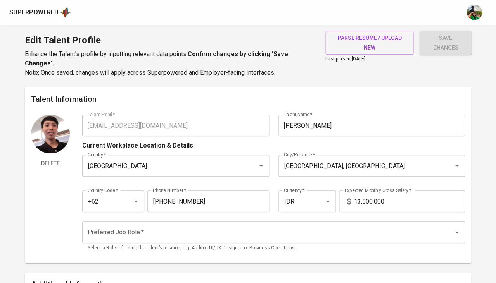
click at [356, 201] on input "13.500.000" at bounding box center [408, 202] width 111 height 22
type input "18.500.000"
click at [227, 232] on input "Preferred Job Role   *" at bounding box center [263, 232] width 354 height 15
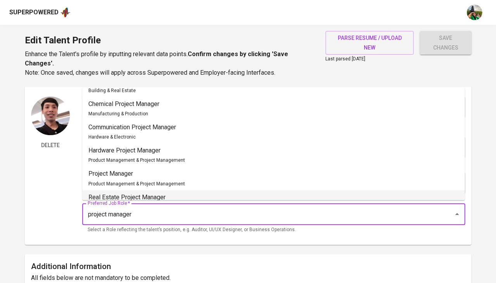
scroll to position [40, 0]
click at [158, 181] on span "Product Management & Project Management" at bounding box center [136, 183] width 96 height 5
type input "Project Manager"
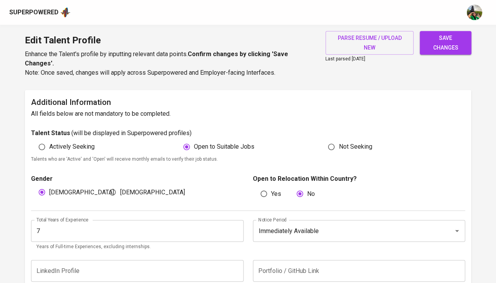
scroll to position [184, 0]
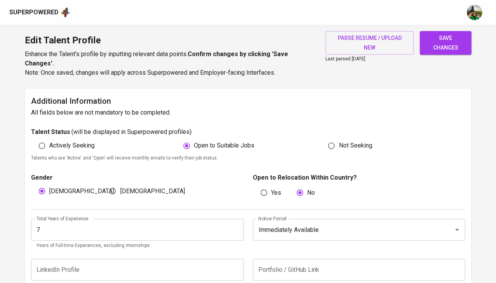
click at [91, 154] on p "Talents who are 'Active' and 'Open' will receive monthly emails to verify their…" at bounding box center [248, 158] width 434 height 8
click at [77, 145] on span "Actively Seeking" at bounding box center [71, 145] width 45 height 9
click at [49, 145] on input "Actively Seeking" at bounding box center [41, 145] width 15 height 15
radio input "true"
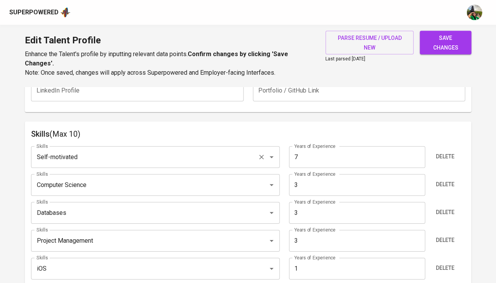
scroll to position [401, 0]
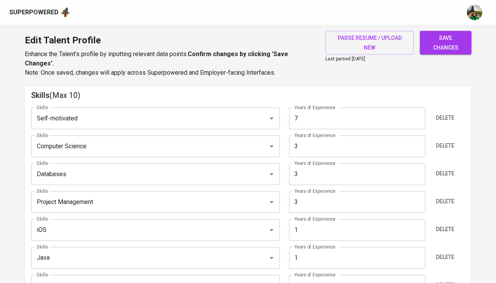
click at [332, 204] on input "3" at bounding box center [357, 202] width 136 height 22
type input "5"
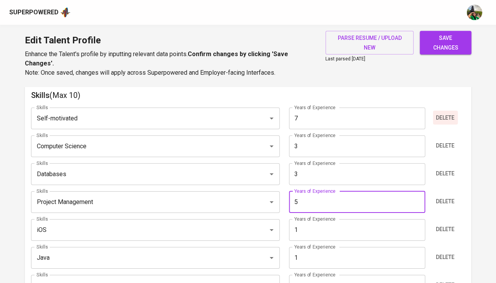
click at [445, 113] on span "Delete" at bounding box center [444, 118] width 19 height 10
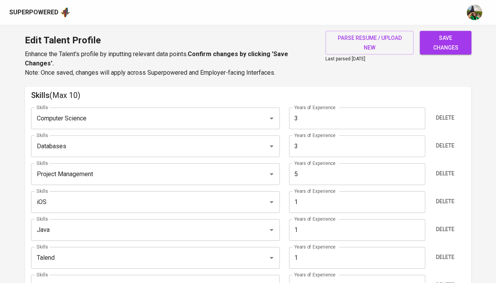
click at [445, 113] on span "Delete" at bounding box center [444, 118] width 19 height 10
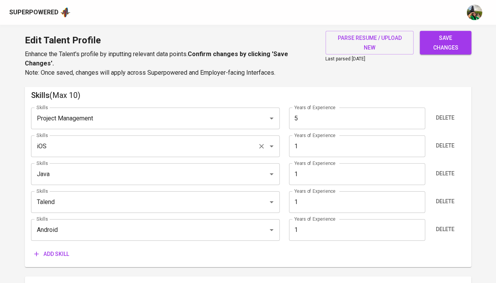
click at [114, 141] on input "iOS" at bounding box center [144, 146] width 220 height 15
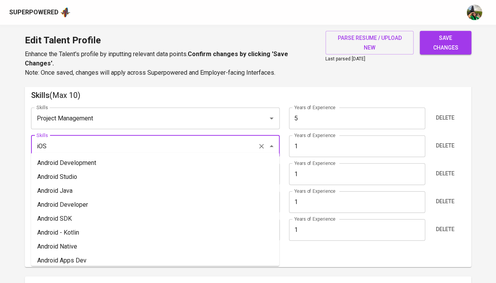
click at [114, 141] on input "iOS" at bounding box center [144, 146] width 220 height 15
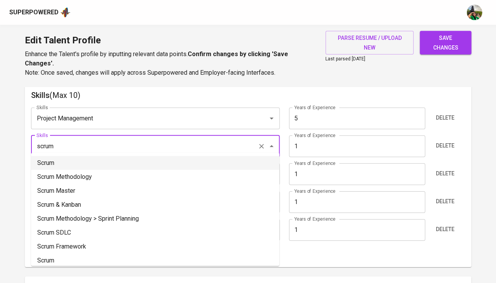
click at [73, 164] on li "Scrum" at bounding box center [155, 163] width 248 height 14
type input "Scrum"
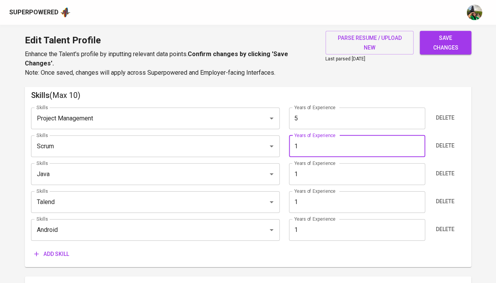
click at [318, 141] on input "1" at bounding box center [357, 147] width 136 height 22
type input "5"
click at [116, 167] on input "Java" at bounding box center [144, 174] width 220 height 15
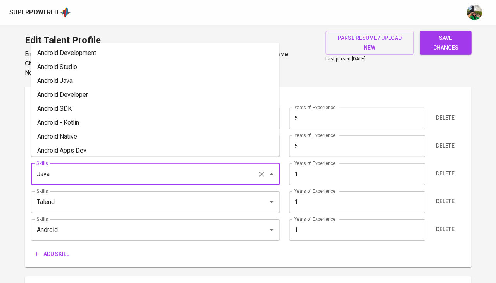
click at [116, 167] on input "Java" at bounding box center [144, 174] width 220 height 15
click at [314, 148] on input "5" at bounding box center [357, 147] width 136 height 22
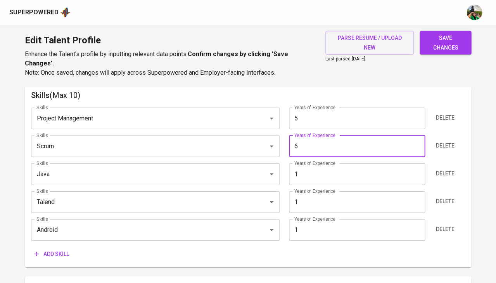
type input "6"
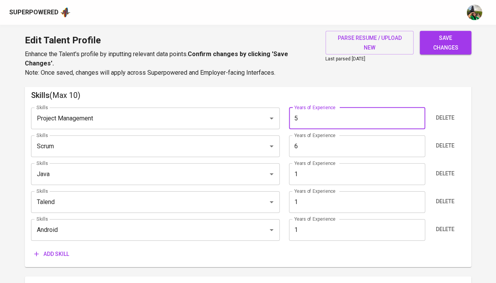
click at [318, 119] on input "5" at bounding box center [357, 119] width 136 height 22
type input "6"
click at [304, 139] on input "6" at bounding box center [357, 147] width 136 height 22
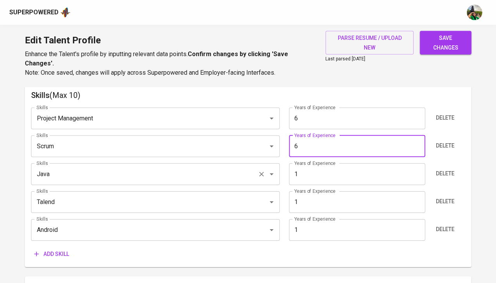
click at [204, 167] on input "Java" at bounding box center [144, 174] width 220 height 15
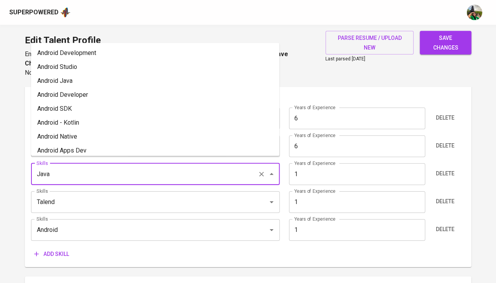
click at [204, 167] on input "Java" at bounding box center [144, 174] width 220 height 15
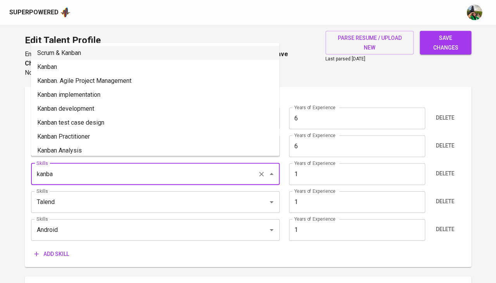
click at [146, 57] on li "Scrum & Kanban" at bounding box center [155, 53] width 248 height 14
type input "Scrum & Kanban"
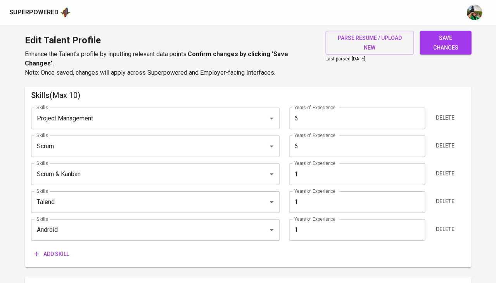
click at [302, 170] on input "1" at bounding box center [357, 174] width 136 height 22
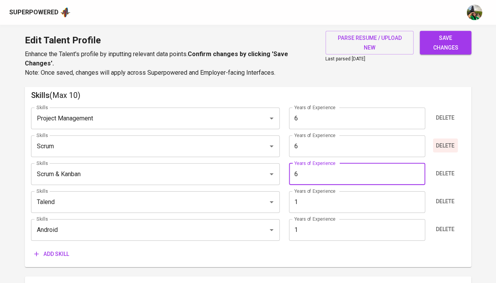
type input "6"
click at [440, 141] on span "Delete" at bounding box center [444, 146] width 19 height 10
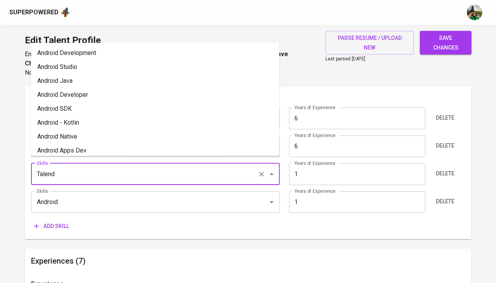
click at [142, 167] on input "Talend" at bounding box center [144, 174] width 220 height 15
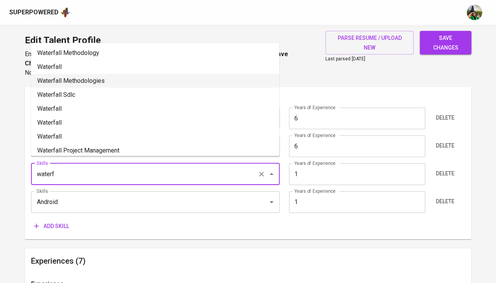
click at [133, 80] on li "Waterfall Methodologies" at bounding box center [155, 81] width 248 height 14
type input "Waterfall Methodologies"
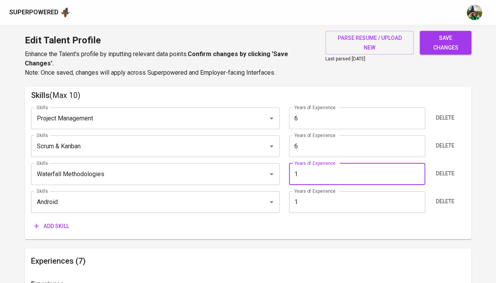
click at [315, 167] on input "1" at bounding box center [357, 174] width 136 height 22
click at [143, 191] on div "Android Skills" at bounding box center [155, 202] width 248 height 22
type input "6"
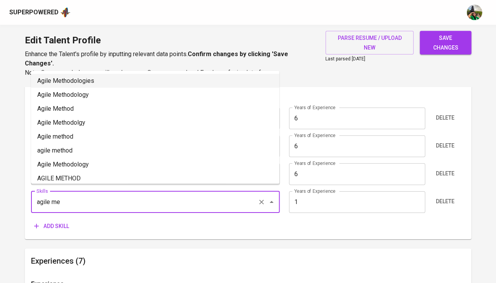
click at [86, 83] on li "Agile Methodologies" at bounding box center [155, 81] width 248 height 14
type input "Agile Methodologies"
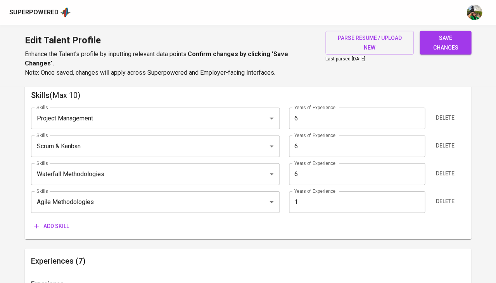
click at [319, 203] on input "1" at bounding box center [357, 202] width 136 height 22
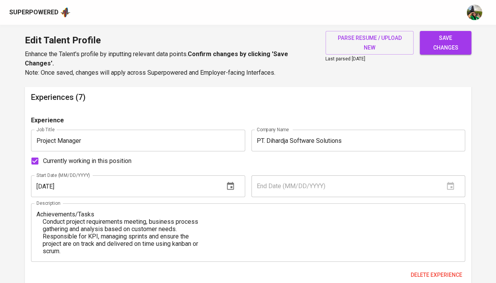
scroll to position [565, 0]
type input "6"
click at [54, 157] on span "Currently working in this position" at bounding box center [87, 161] width 88 height 9
click at [43, 153] on input "Currently working in this position" at bounding box center [35, 161] width 16 height 16
checkbox input "false"
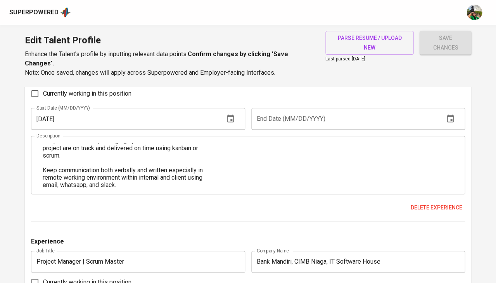
scroll to position [633, 0]
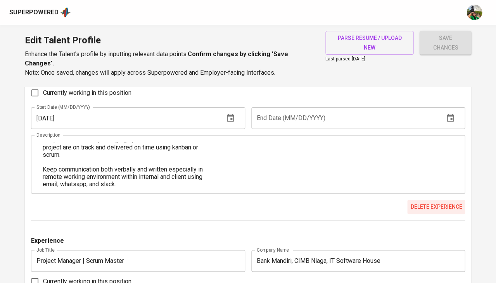
click at [441, 202] on span "Delete experience" at bounding box center [436, 207] width 52 height 10
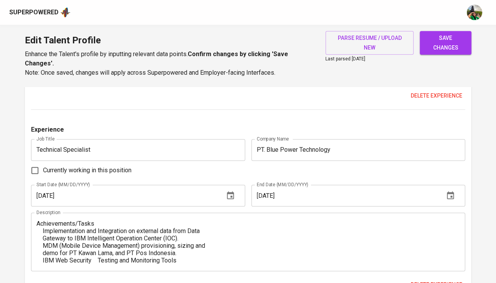
scroll to position [1497, 0]
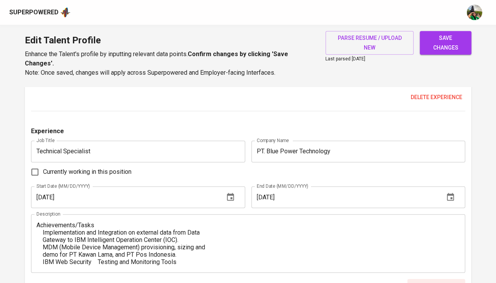
click at [435, 281] on span "Delete experience" at bounding box center [436, 286] width 52 height 10
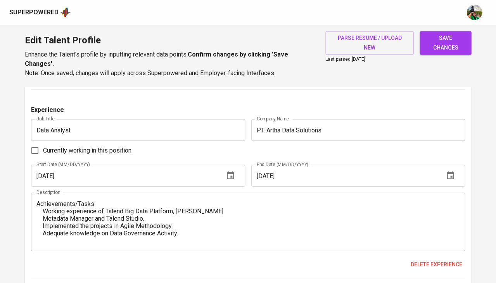
scroll to position [940, 0]
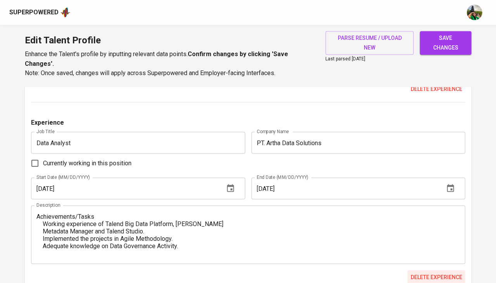
click at [428, 272] on span "Delete experience" at bounding box center [436, 277] width 52 height 10
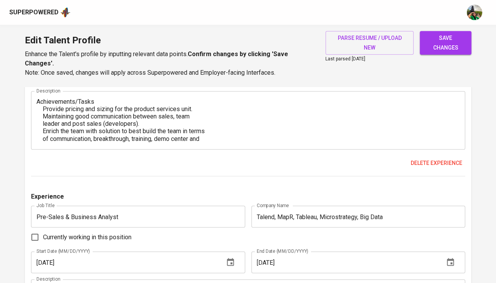
scroll to position [866, 0]
click at [420, 158] on span "Delete experience" at bounding box center [436, 163] width 52 height 10
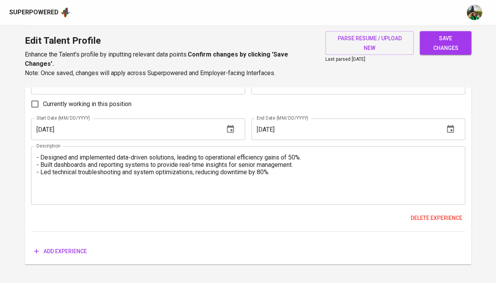
scroll to position [999, 0]
click at [446, 40] on span "save changes" at bounding box center [444, 42] width 39 height 19
type input "Agile Methodologies"
type input "Waterfall Model"
type input "Kanban"
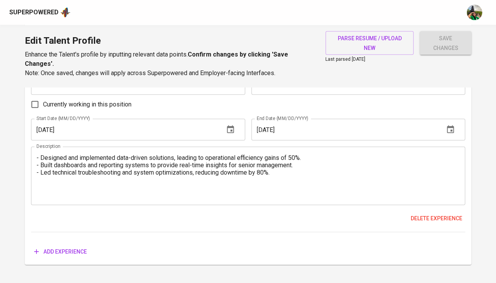
type input "Project Management"
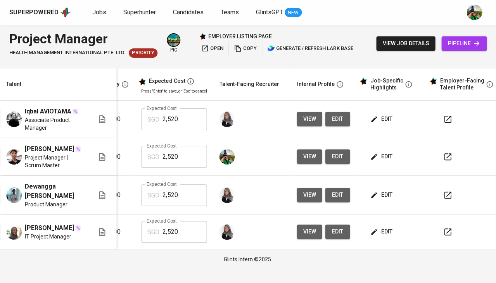
scroll to position [0, 168]
click at [376, 163] on td "edit" at bounding box center [391, 157] width 70 height 38
click at [381, 155] on span "edit" at bounding box center [381, 157] width 21 height 10
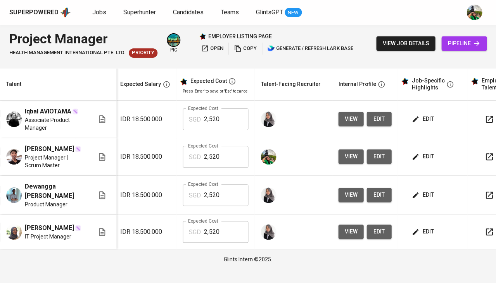
scroll to position [0, 134]
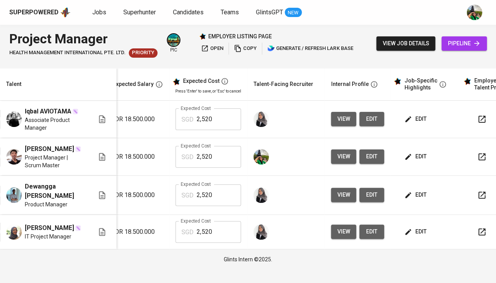
click at [379, 158] on button "edit" at bounding box center [371, 157] width 25 height 14
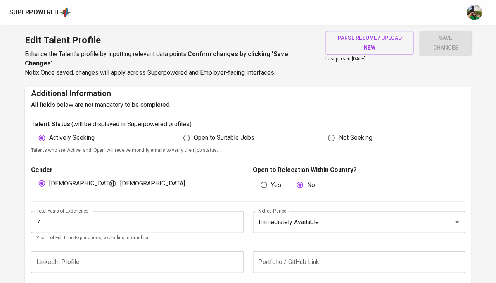
scroll to position [236, 0]
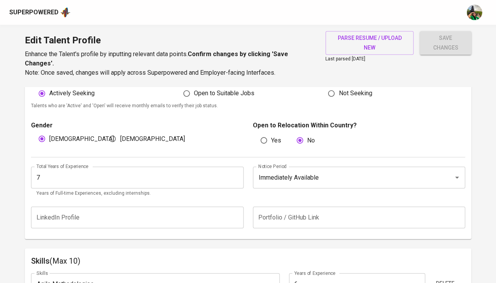
click at [117, 173] on input "7" at bounding box center [137, 178] width 212 height 22
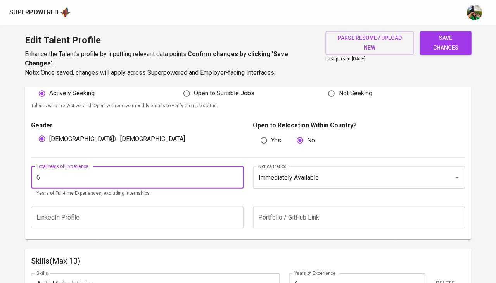
type input "6"
click at [275, 220] on input "text" at bounding box center [359, 217] width 212 height 22
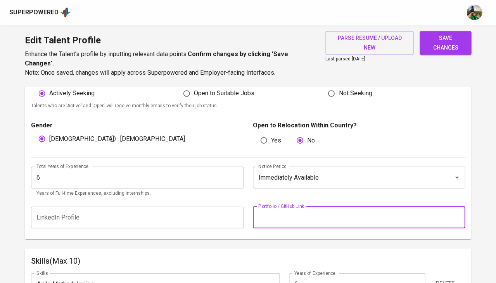
click at [435, 41] on span "save changes" at bounding box center [444, 42] width 39 height 19
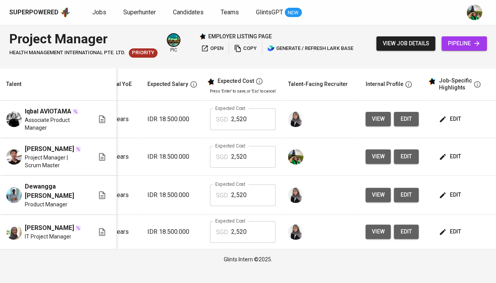
scroll to position [0, 129]
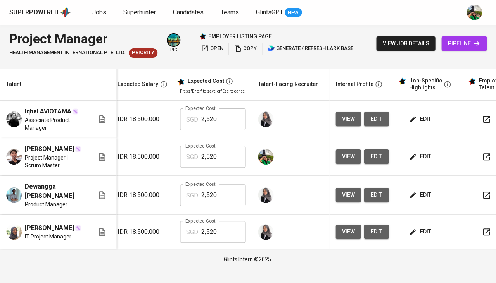
click at [482, 159] on icon "button" at bounding box center [485, 156] width 7 height 7
click at [380, 158] on button "edit" at bounding box center [375, 157] width 25 height 14
click at [481, 155] on icon "button" at bounding box center [485, 156] width 9 height 9
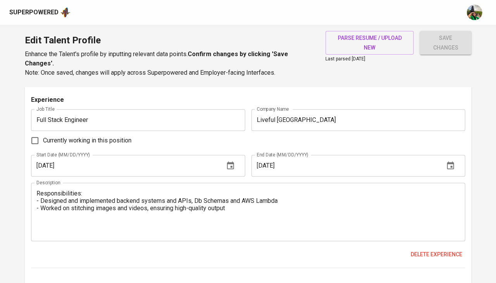
scroll to position [671, 0]
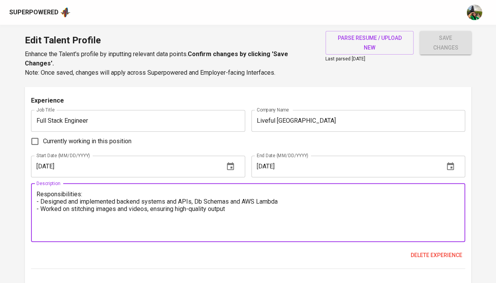
click at [155, 204] on textarea "Responsibilities: - Designed and implemented backend systems and APIs, Db Schem…" at bounding box center [247, 213] width 423 height 44
click at [145, 203] on textarea "Responsibilities: - Designed and implemented backend systems and APIs, Db Schem…" at bounding box center [247, 213] width 423 height 44
paste textarea "Designed and implemented backend systems and APIs, including database schemas a…"
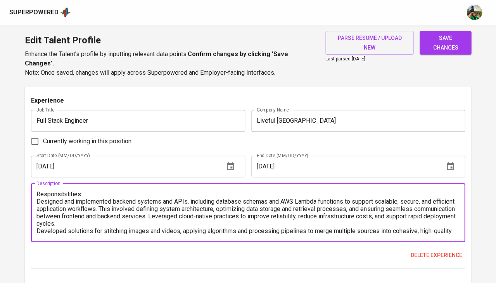
scroll to position [0, 0]
click at [34, 194] on div "Responsibilities: Designed and implemented backend systems and APIs, including …" at bounding box center [248, 213] width 434 height 59
click at [38, 193] on textarea "Responsibilities: Designed and implemented backend systems and APIs, including …" at bounding box center [247, 213] width 423 height 44
click at [38, 222] on textarea "Responsibilities: - Designed and implemented backend systems and APIs, includin…" at bounding box center [247, 213] width 423 height 44
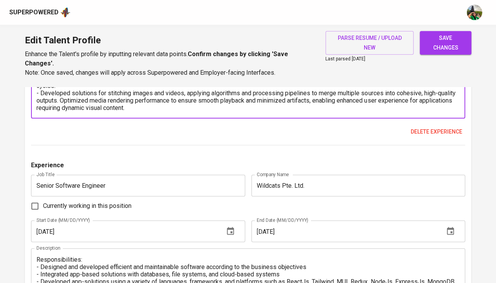
scroll to position [862, 0]
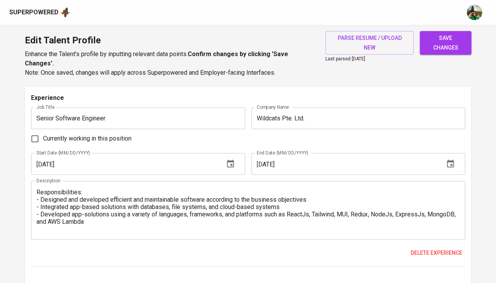
type textarea "Responsibilities: - Designed and implemented backend systems and APIs, includin…"
click at [101, 206] on textarea "Responsibilities: - Designed and developed efficient and maintainable software …" at bounding box center [247, 210] width 423 height 44
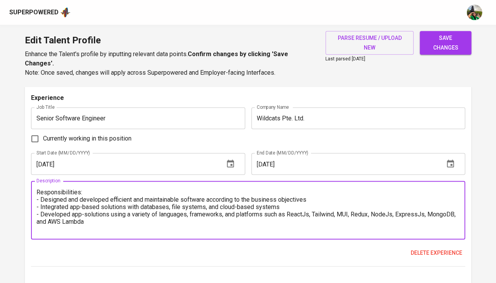
paste textarea "Designed, developed, and optimized scalable, efficient, and maintainable softwa…"
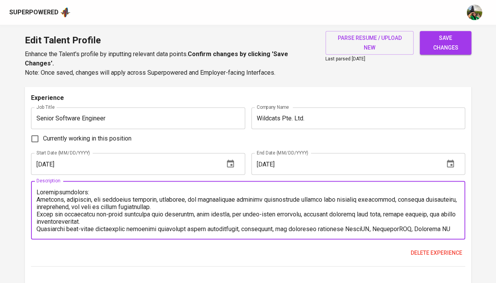
scroll to position [0, 0]
click at [36, 188] on textarea at bounding box center [247, 210] width 423 height 44
click at [37, 202] on textarea at bounding box center [247, 210] width 423 height 44
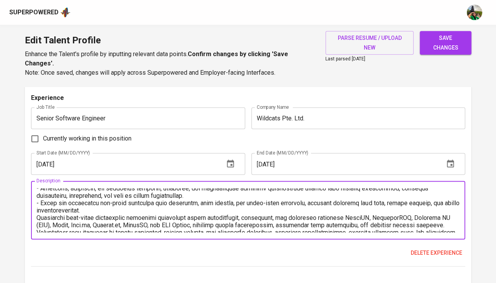
click at [36, 207] on textarea at bounding box center [247, 210] width 423 height 44
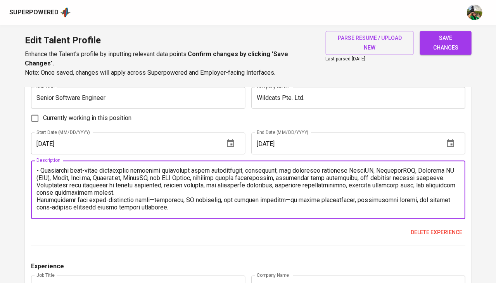
scroll to position [46, 0]
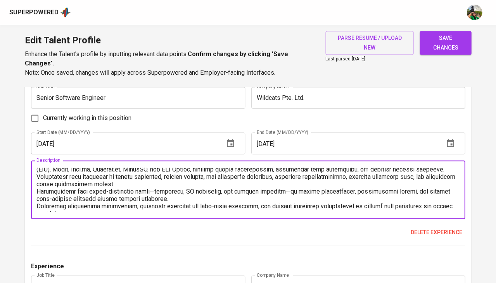
click at [38, 178] on textarea at bounding box center [247, 190] width 423 height 44
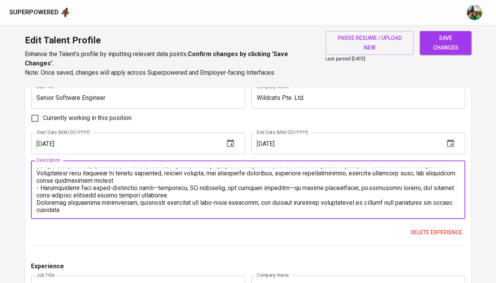
scroll to position [50, 0]
click at [37, 188] on textarea at bounding box center [247, 190] width 423 height 44
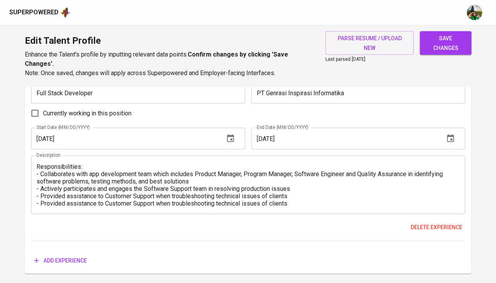
scroll to position [1641, 0]
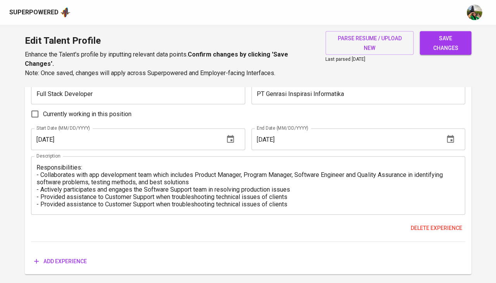
type textarea "Responsibilities: - Designed, developed, and optimized scalable, efficient, and…"
click at [451, 44] on span "save changes" at bounding box center [444, 42] width 39 height 19
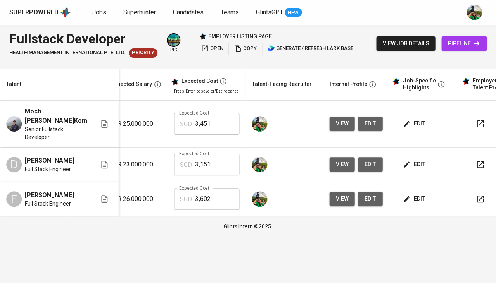
click at [476, 165] on icon "button" at bounding box center [479, 164] width 7 height 7
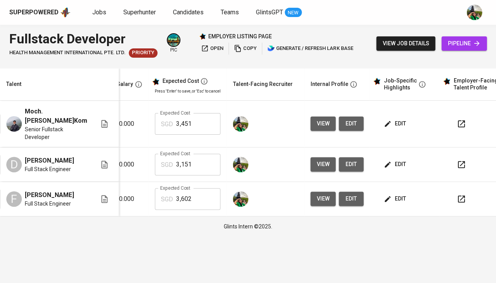
scroll to position [0, 160]
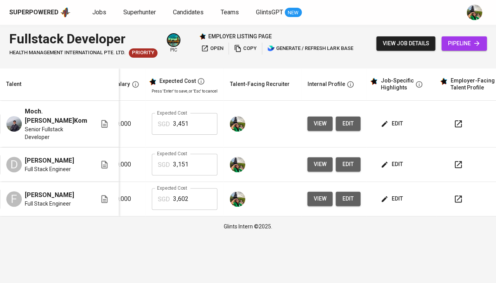
click at [453, 201] on icon "button" at bounding box center [457, 198] width 9 height 9
click at [454, 126] on icon "button" at bounding box center [457, 123] width 9 height 9
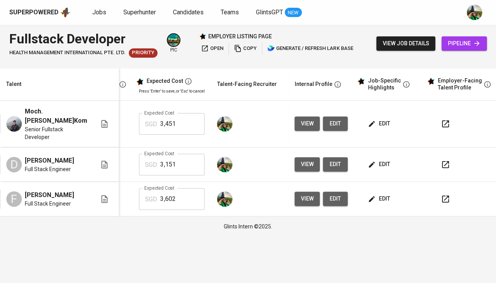
scroll to position [0, 173]
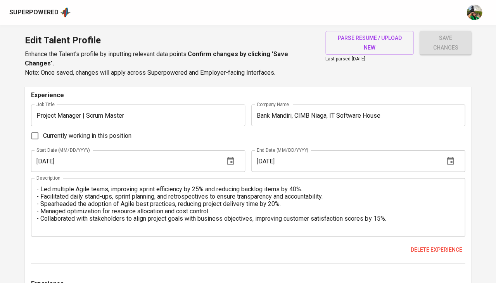
scroll to position [575, 0]
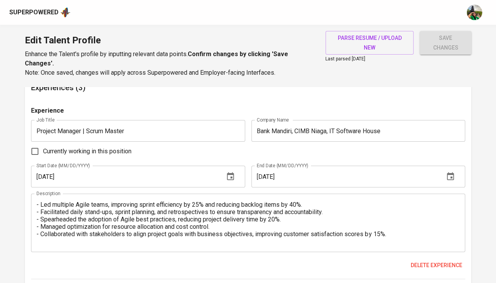
click at [124, 214] on textarea "- Led multiple Agile teams, improving sprint efficiency by 25% and reducing bac…" at bounding box center [247, 223] width 423 height 44
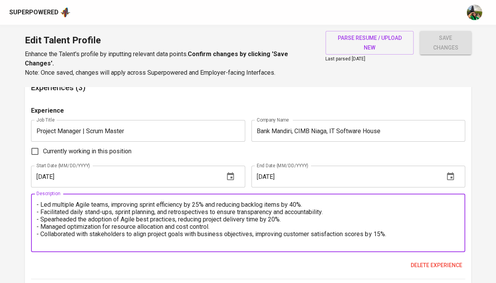
paste textarea "Led and coached multiple Agile teams, implementing structured workflows and per…"
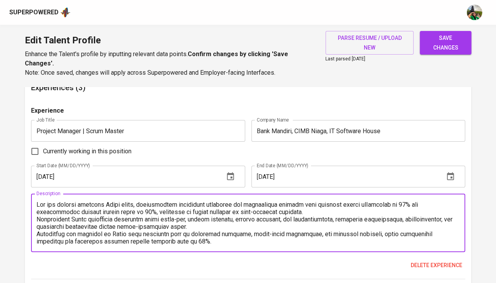
scroll to position [0, 0]
click at [32, 196] on div "Description" at bounding box center [248, 223] width 434 height 59
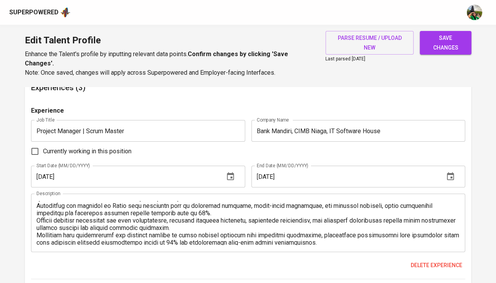
click at [35, 196] on div "Description" at bounding box center [248, 223] width 434 height 59
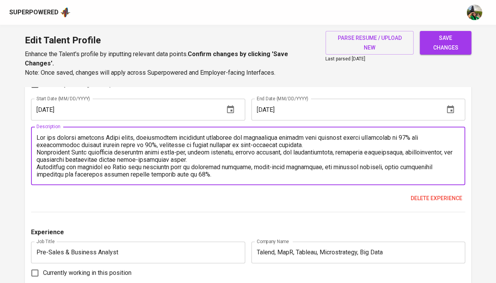
scroll to position [0, 0]
click at [34, 130] on div "Description" at bounding box center [248, 156] width 434 height 59
click at [38, 134] on textarea at bounding box center [247, 156] width 423 height 44
click at [36, 144] on textarea at bounding box center [247, 156] width 423 height 44
click at [37, 158] on textarea at bounding box center [247, 156] width 423 height 44
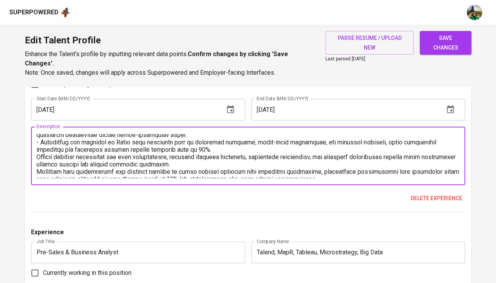
scroll to position [26, 0]
click at [37, 148] on textarea at bounding box center [247, 156] width 423 height 44
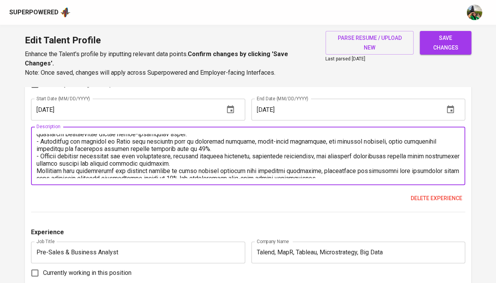
click at [36, 160] on textarea at bounding box center [247, 156] width 423 height 44
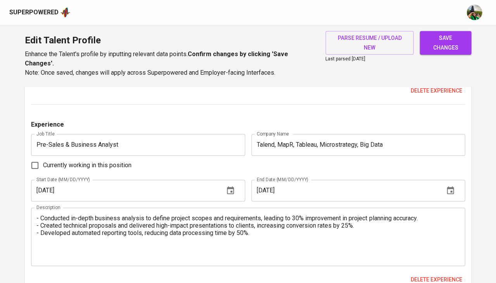
scroll to position [795, 0]
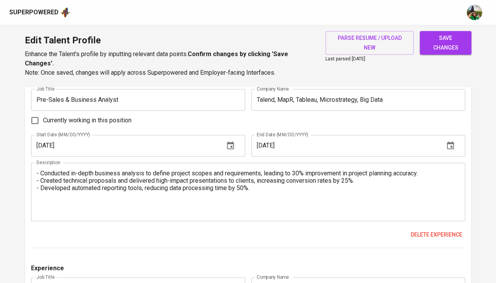
type textarea "- Led and coached multiple Agile teams, implementing structured workflows and p…"
click at [212, 181] on textarea "- Conducted in-depth business analysis to define project scopes and requirement…" at bounding box center [247, 192] width 423 height 44
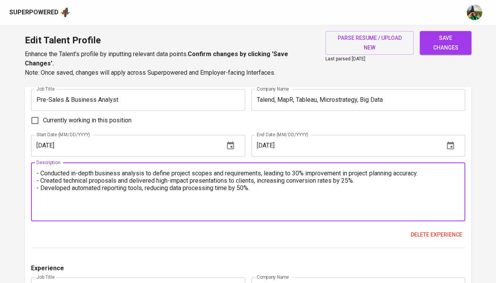
paste textarea "Conducted comprehensive business analysis by gathering requirements, mapping wo…"
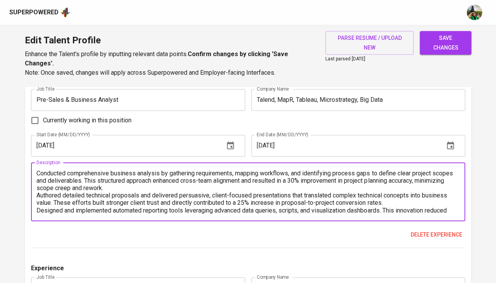
scroll to position [0, 0]
click at [36, 170] on textarea "Conducted comprehensive business analysis by gathering requirements, mapping wo…" at bounding box center [247, 192] width 423 height 44
click at [36, 183] on textarea "- Conducted comprehensive business analysis by gathering requirements, mapping …" at bounding box center [247, 192] width 423 height 44
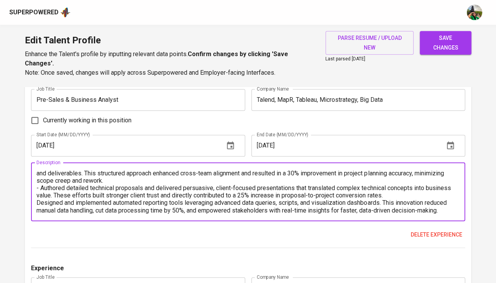
scroll to position [7, 0]
click at [36, 191] on div "- Conducted comprehensive business analysis by gathering requirements, mapping …" at bounding box center [248, 192] width 434 height 59
click at [37, 191] on textarea "- Conducted comprehensive business analysis by gathering requirements, mapping …" at bounding box center [247, 192] width 423 height 44
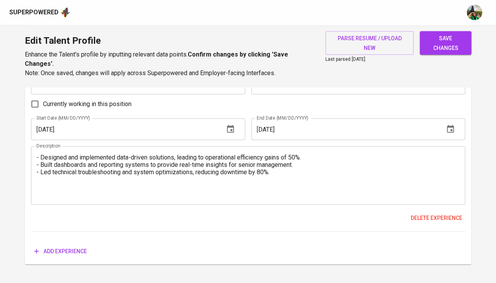
scroll to position [999, 0]
type textarea "- Conducted comprehensive business analysis by gathering requirements, mapping …"
click at [452, 47] on span "save changes" at bounding box center [444, 42] width 39 height 19
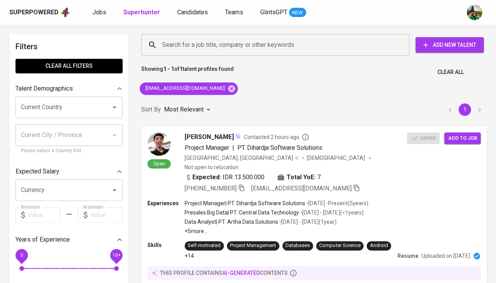
scroll to position [0, 0]
click at [197, 19] on div "Superpowered Jobs Superhunter Candidates Teams GlintsGPT NEW" at bounding box center [248, 12] width 496 height 25
click at [196, 15] on span "Candidates" at bounding box center [192, 12] width 31 height 7
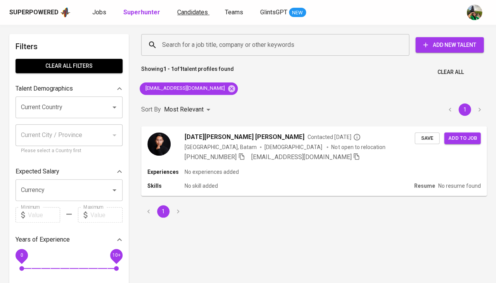
click at [186, 13] on span "Candidates" at bounding box center [192, 12] width 31 height 7
